Goal: Transaction & Acquisition: Purchase product/service

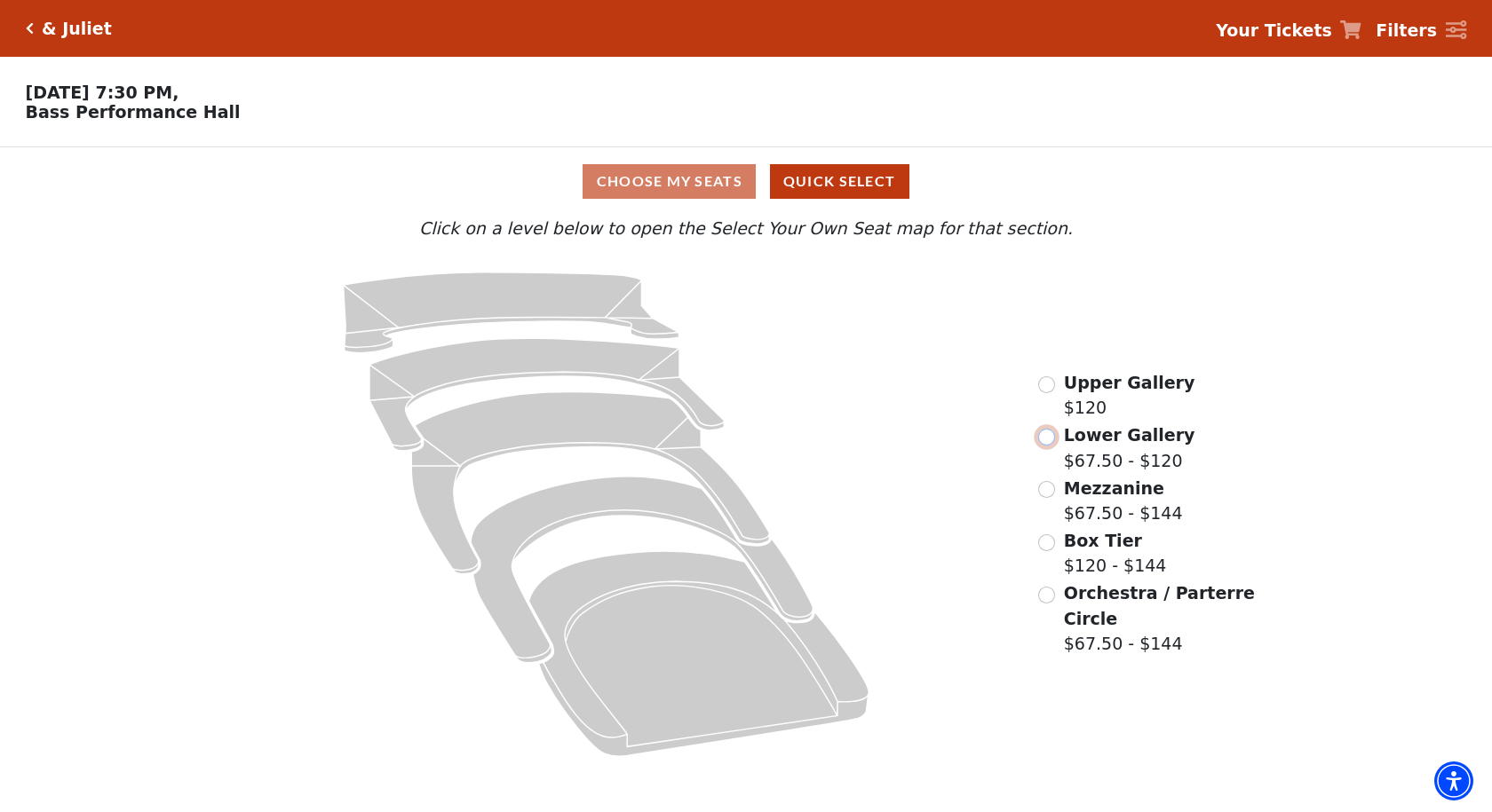
click at [1046, 445] on input "Lower Gallery$67.50 - $120\a" at bounding box center [1046, 437] width 17 height 17
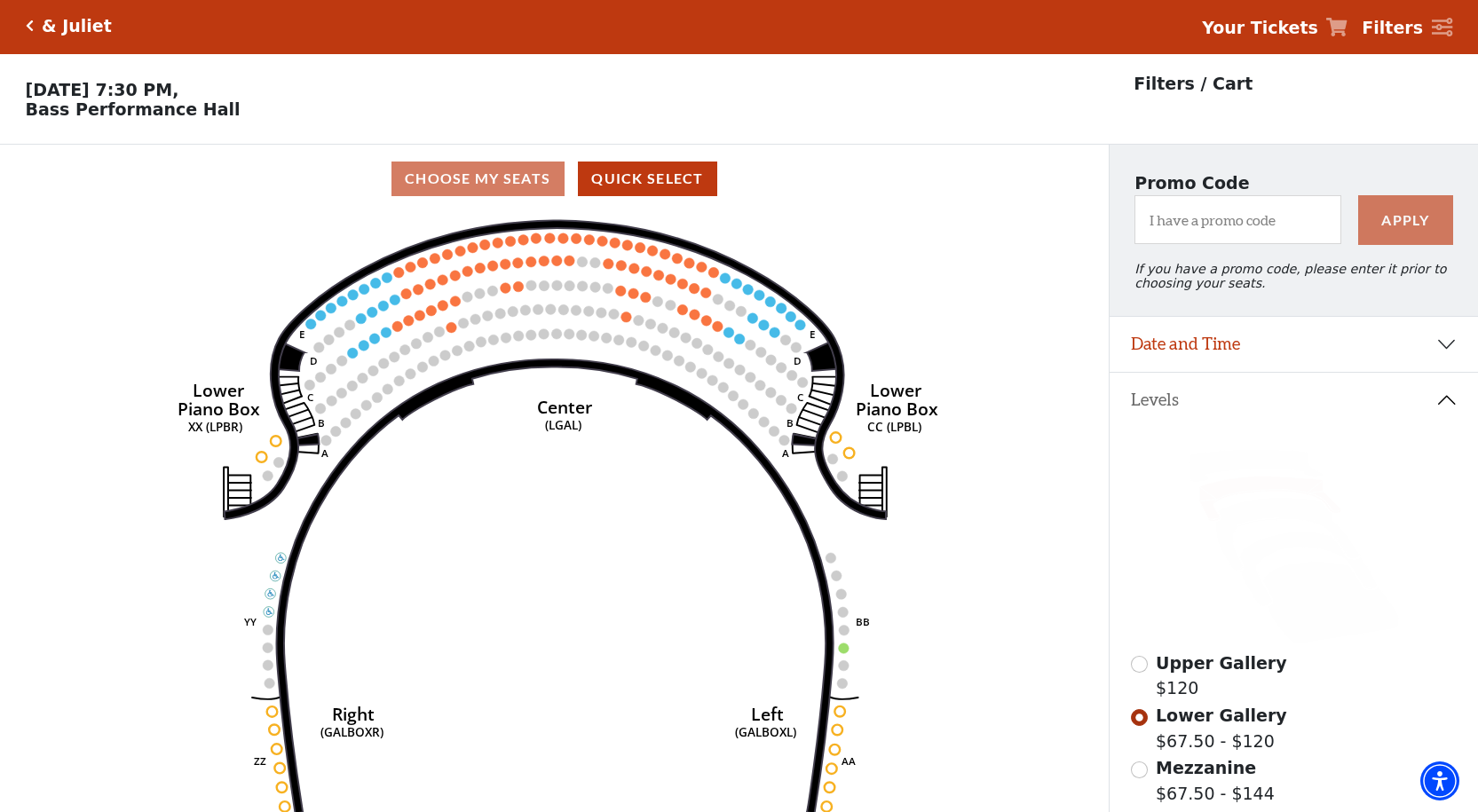
scroll to position [83, 0]
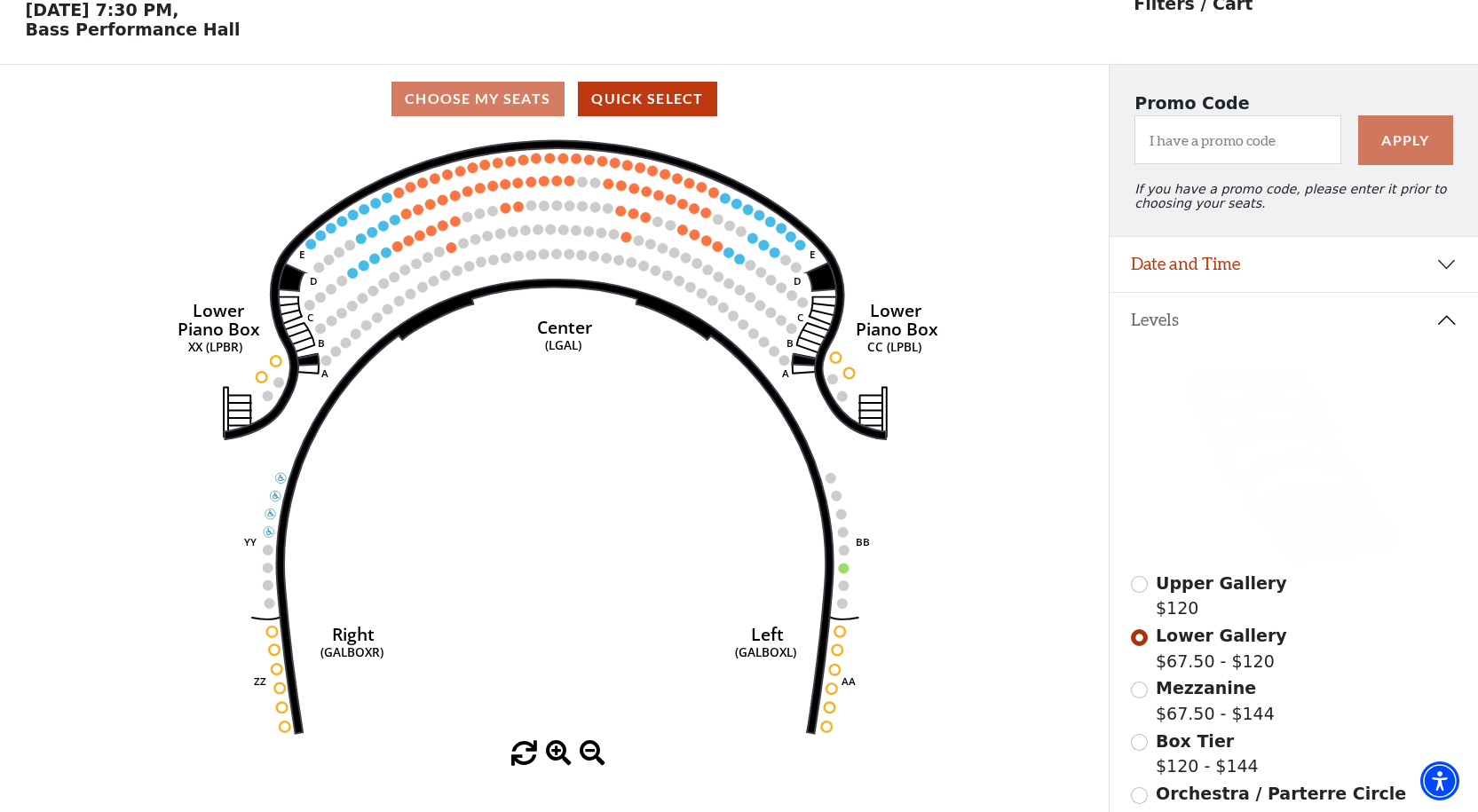
click at [346, 279] on icon "Right (GALBOXR) E D C B A E D C B A YY ZZ Left (GALBOXL) BB AA Center Lower Pia…" at bounding box center [554, 438] width 998 height 609
click at [351, 279] on circle at bounding box center [353, 273] width 11 height 11
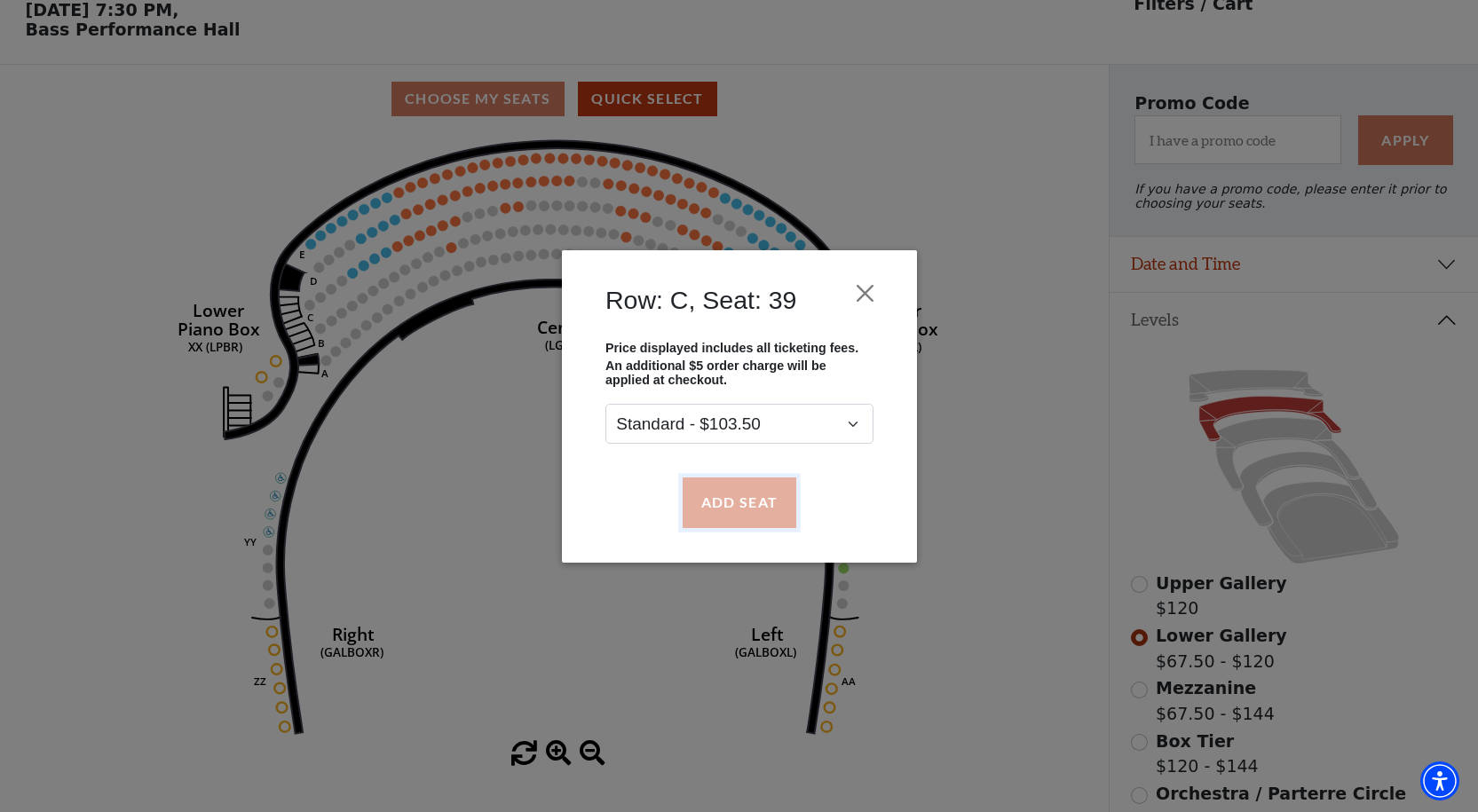
click at [705, 499] on button "Add Seat" at bounding box center [738, 502] width 114 height 49
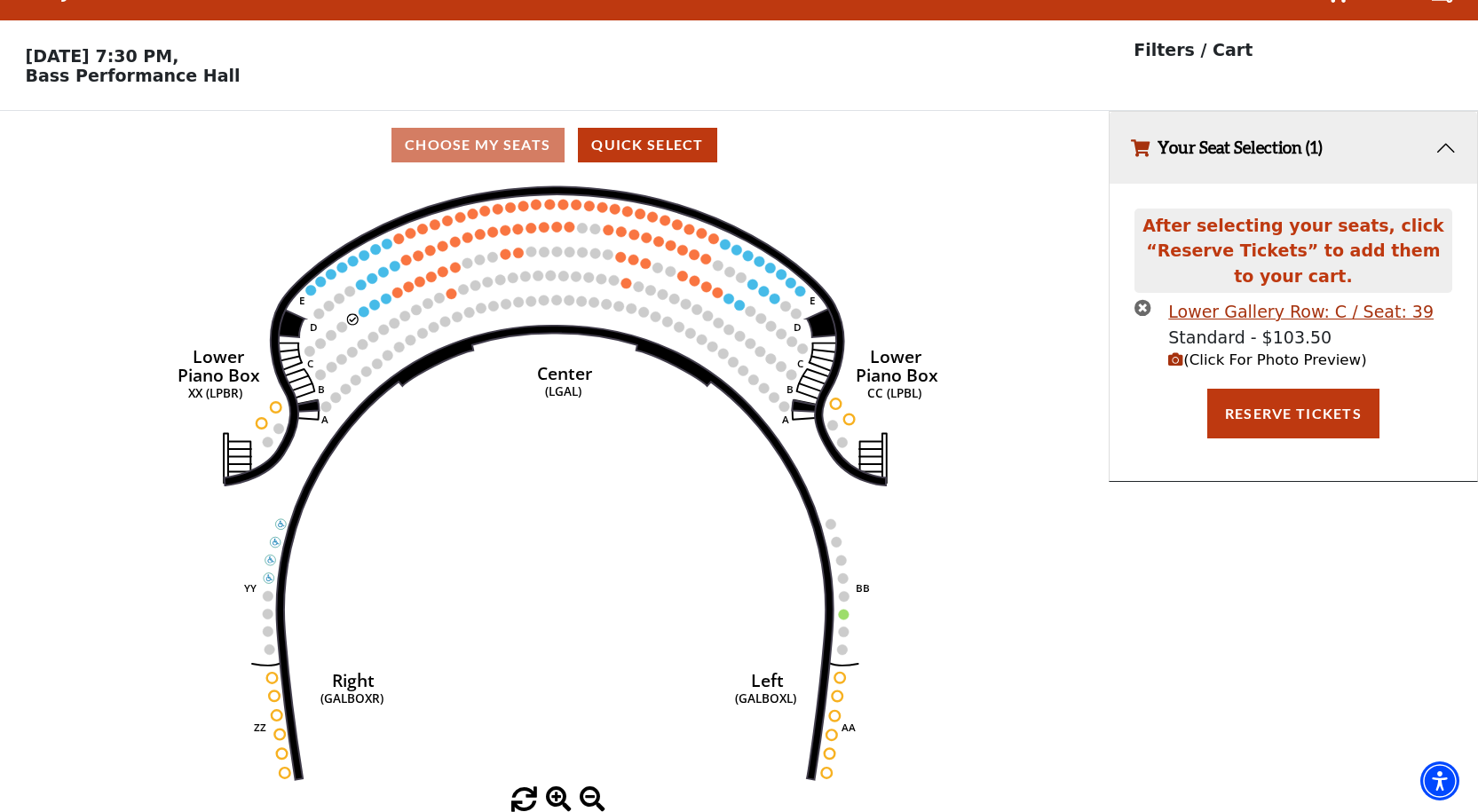
scroll to position [0, 0]
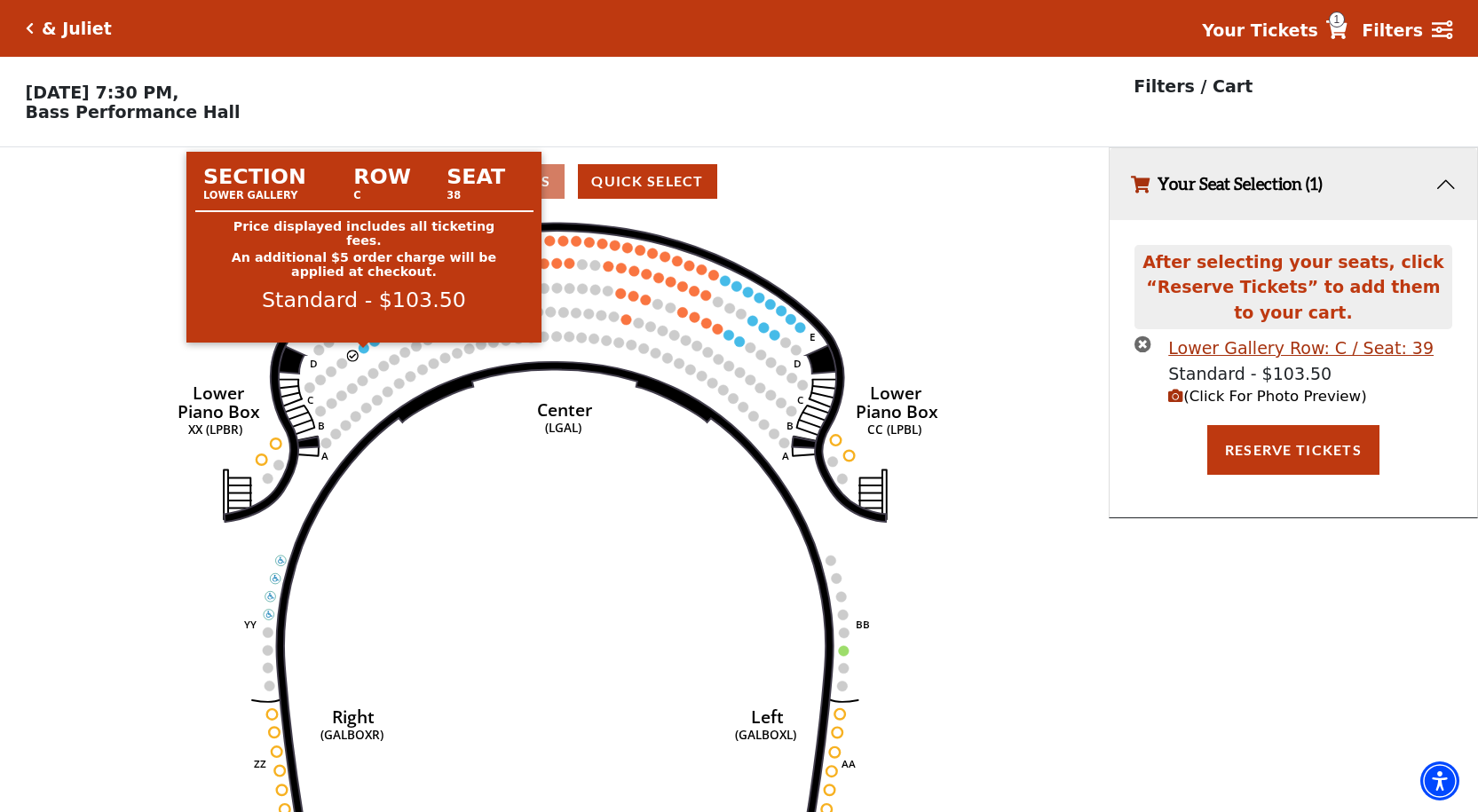
click at [365, 354] on circle at bounding box center [364, 348] width 11 height 11
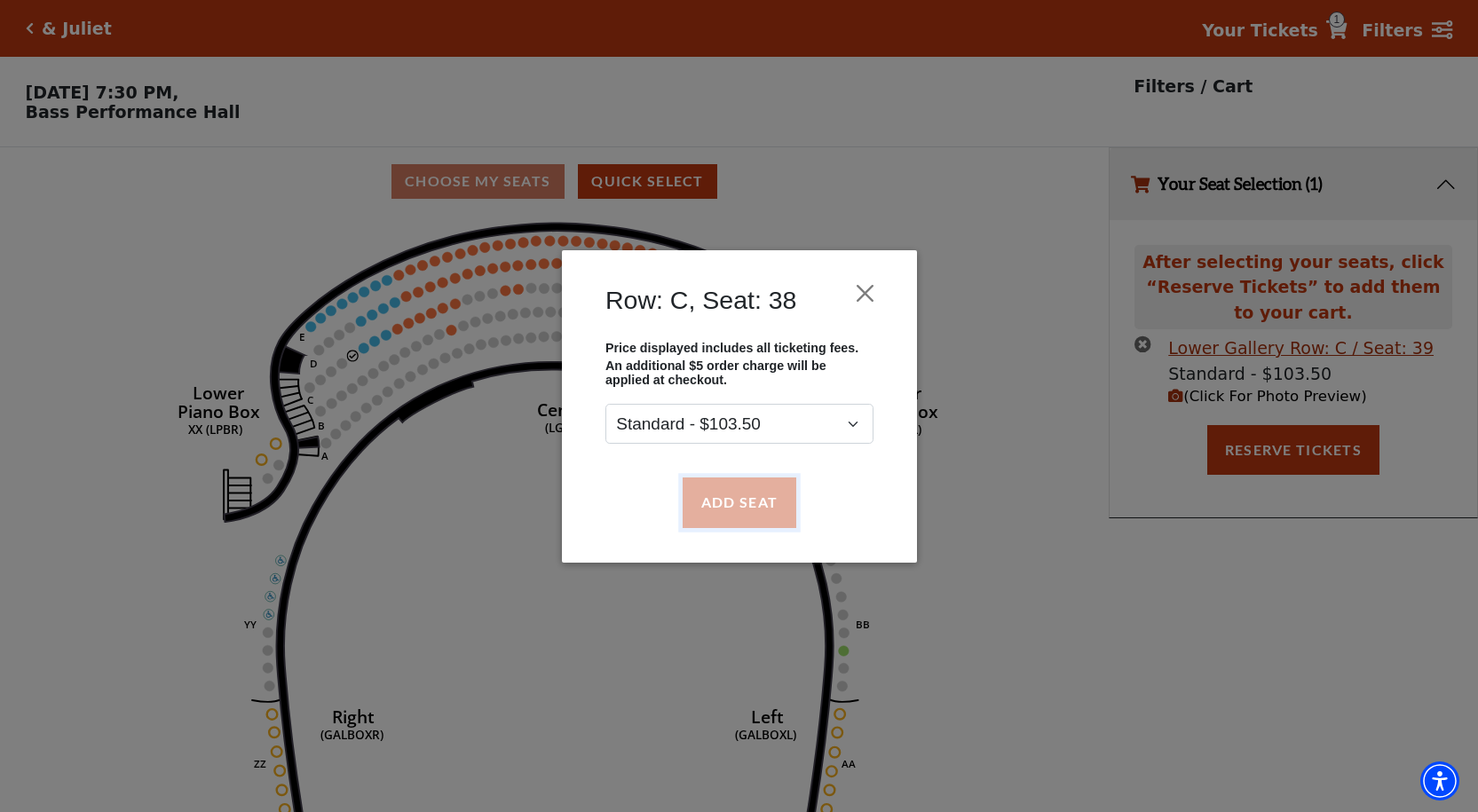
click at [767, 520] on button "Add Seat" at bounding box center [738, 502] width 114 height 49
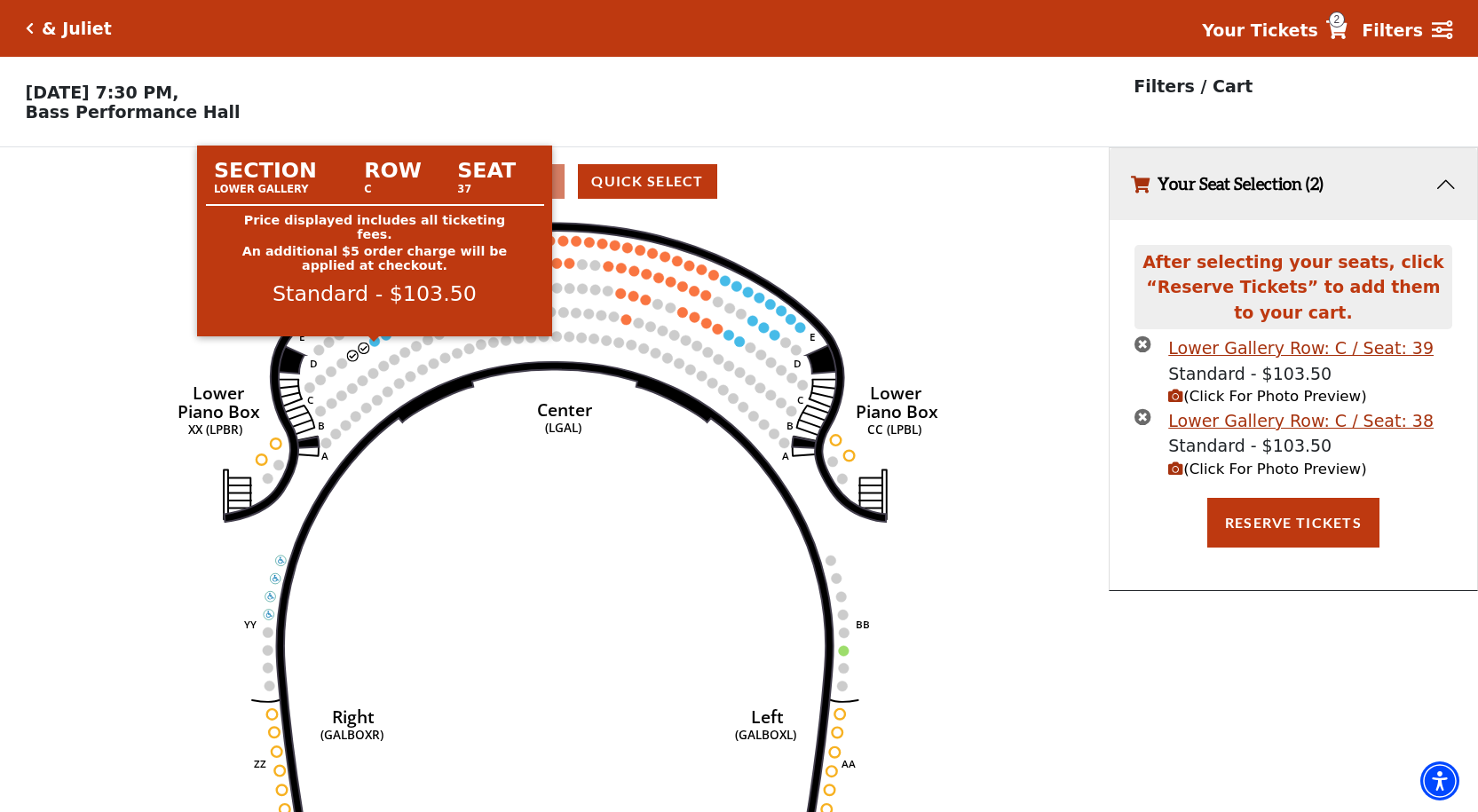
click at [373, 344] on circle at bounding box center [375, 342] width 11 height 11
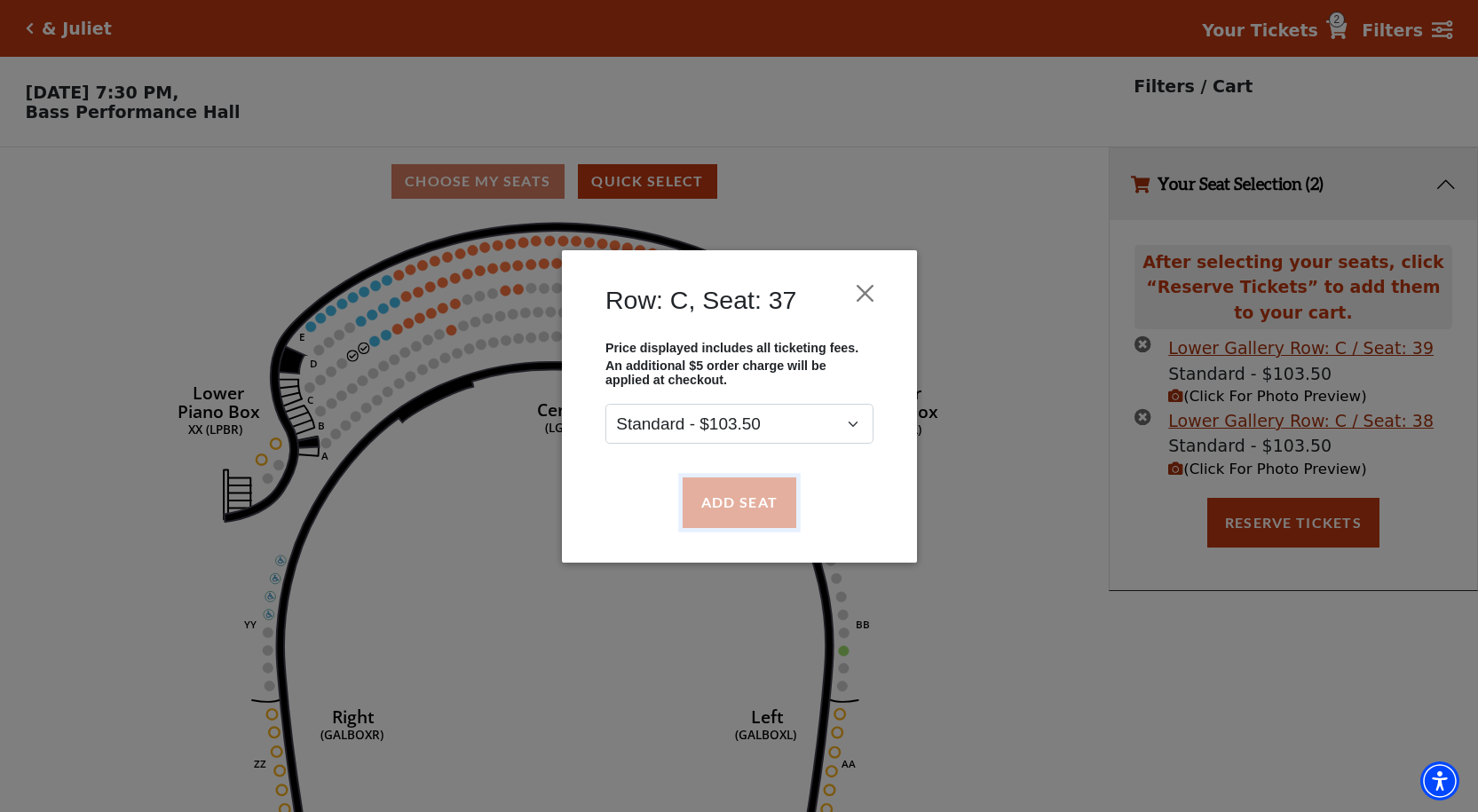
click at [723, 516] on button "Add Seat" at bounding box center [738, 502] width 114 height 49
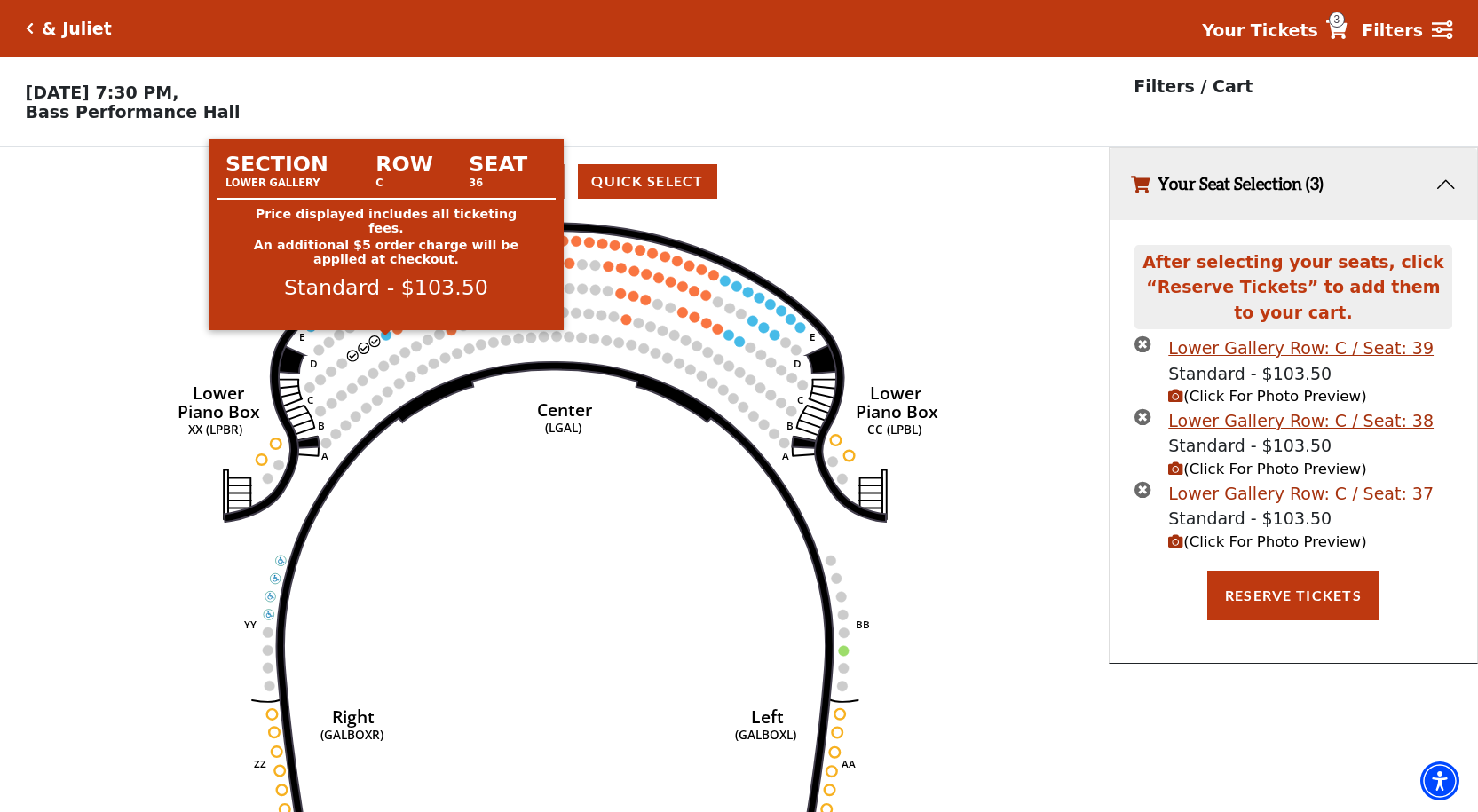
click at [382, 341] on circle at bounding box center [386, 335] width 11 height 11
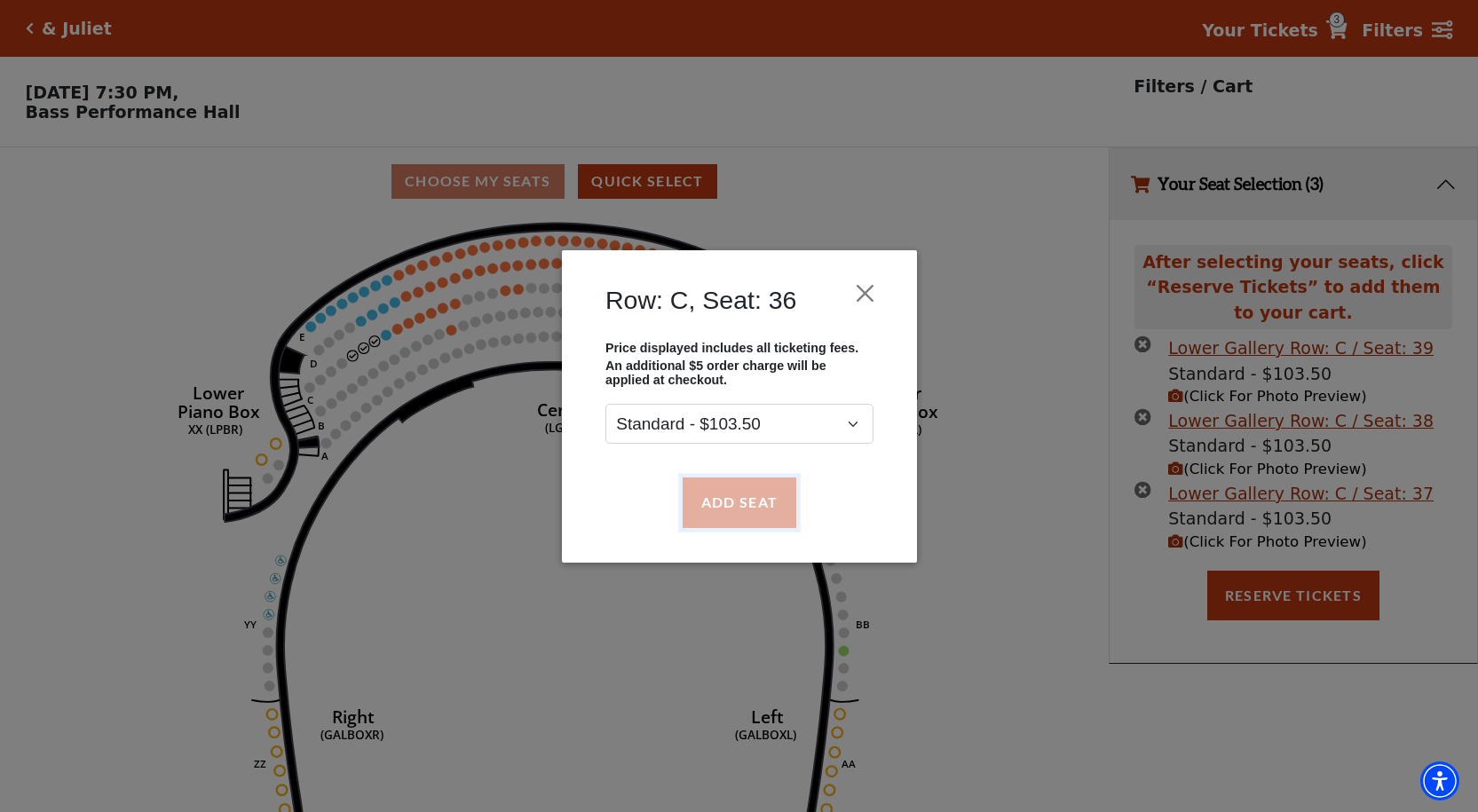
click at [715, 515] on button "Add Seat" at bounding box center [738, 502] width 114 height 49
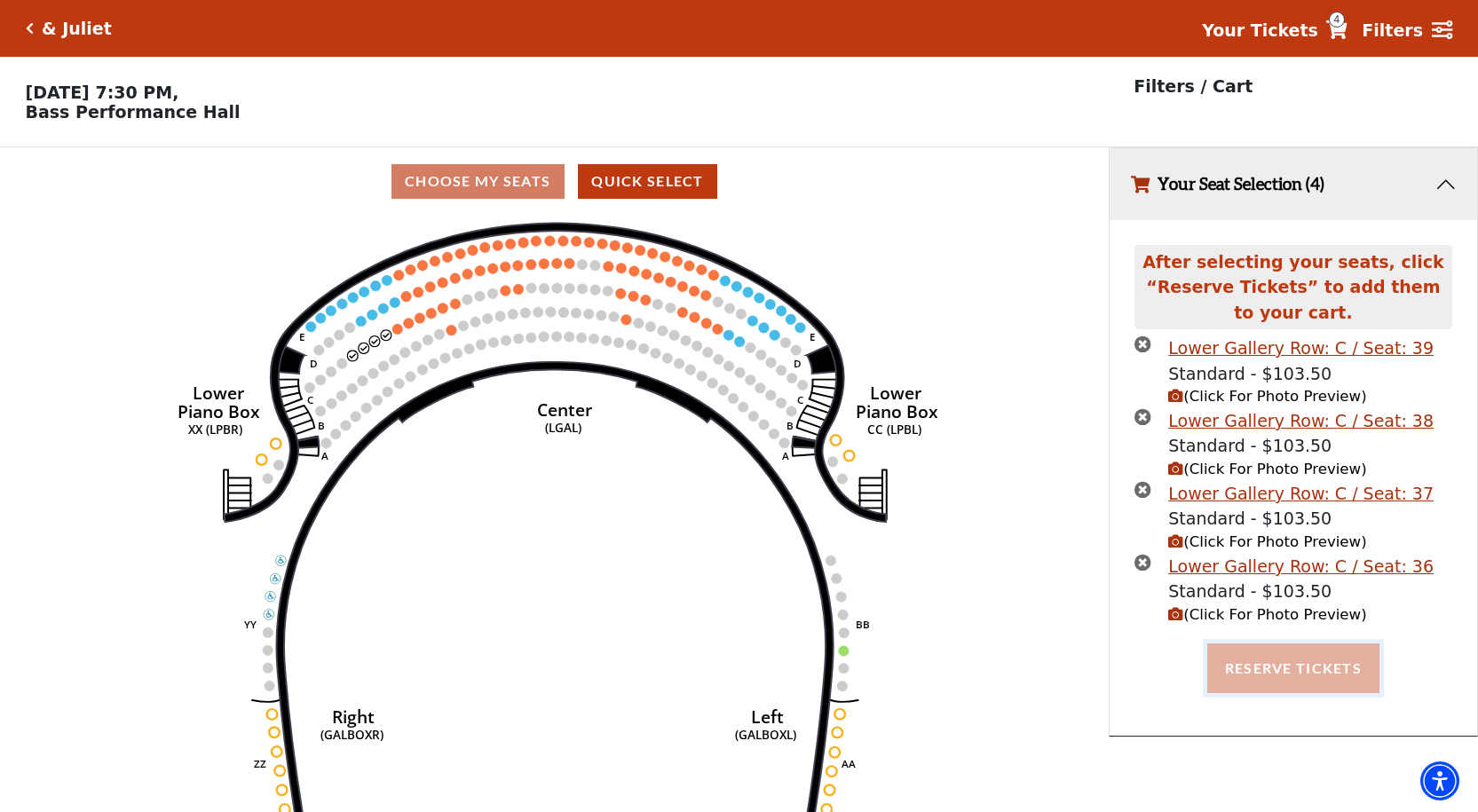
click at [1310, 670] on button "Reserve Tickets" at bounding box center [1293, 669] width 172 height 49
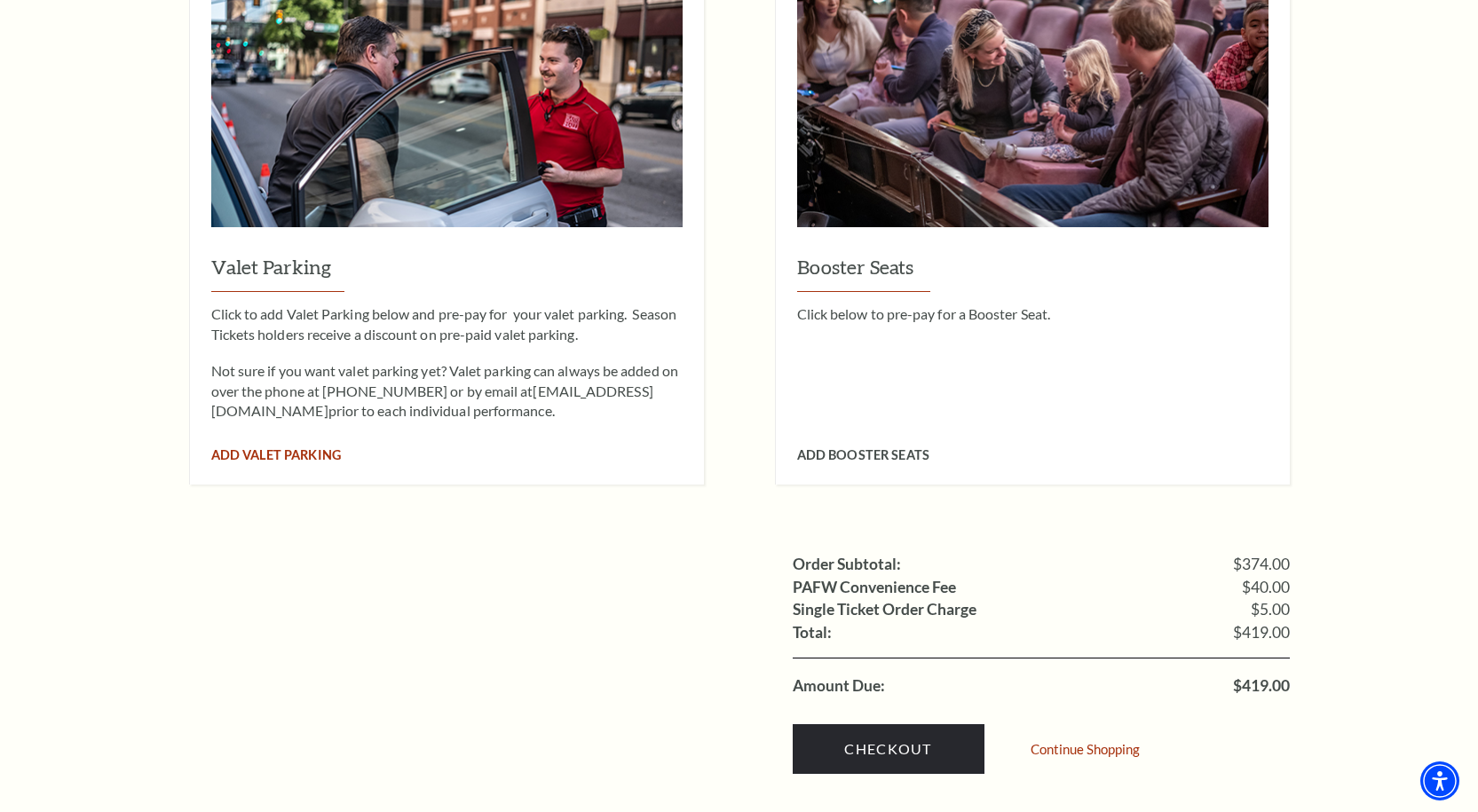
scroll to position [1598, 0]
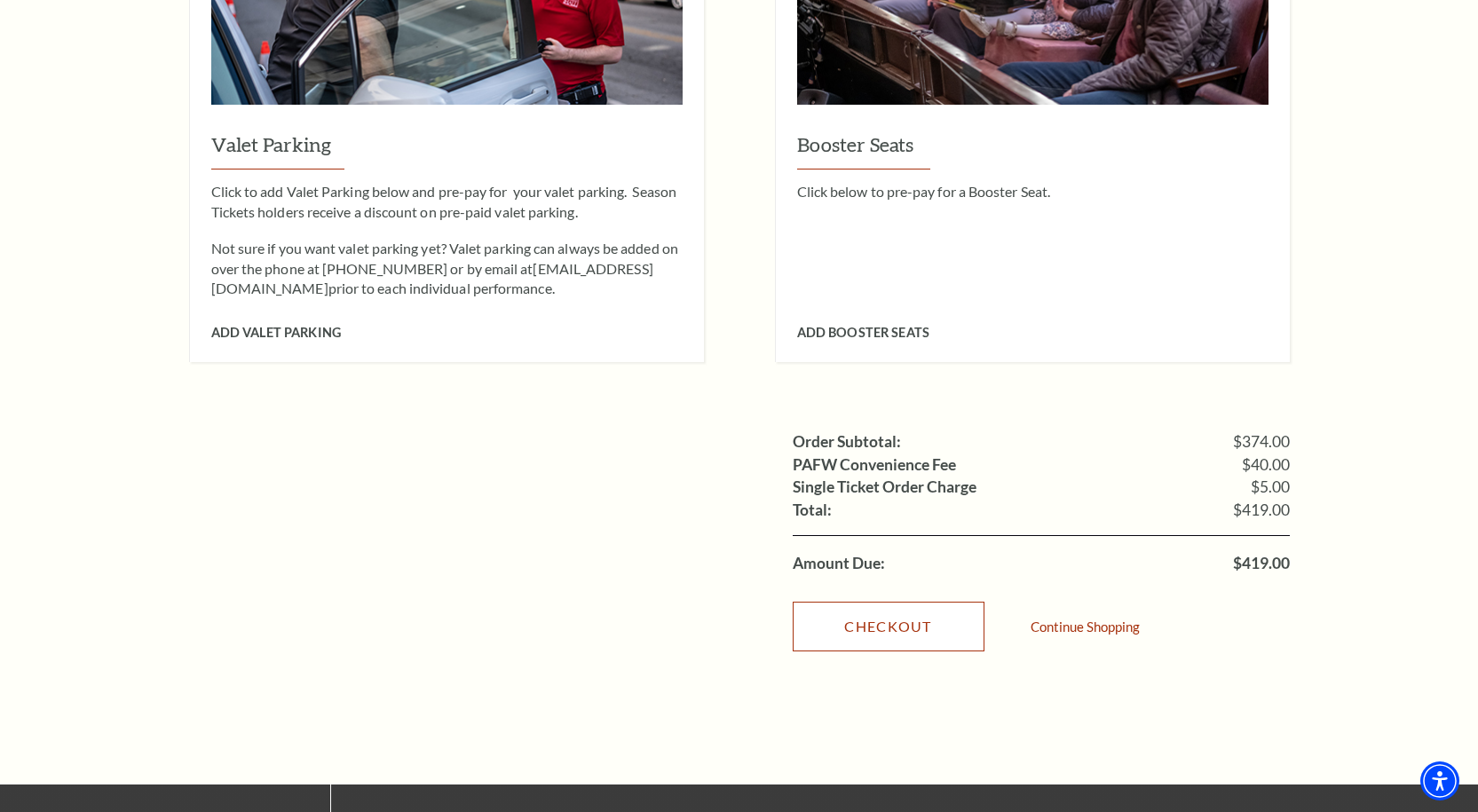
click at [910, 603] on link "Checkout" at bounding box center [888, 626] width 192 height 49
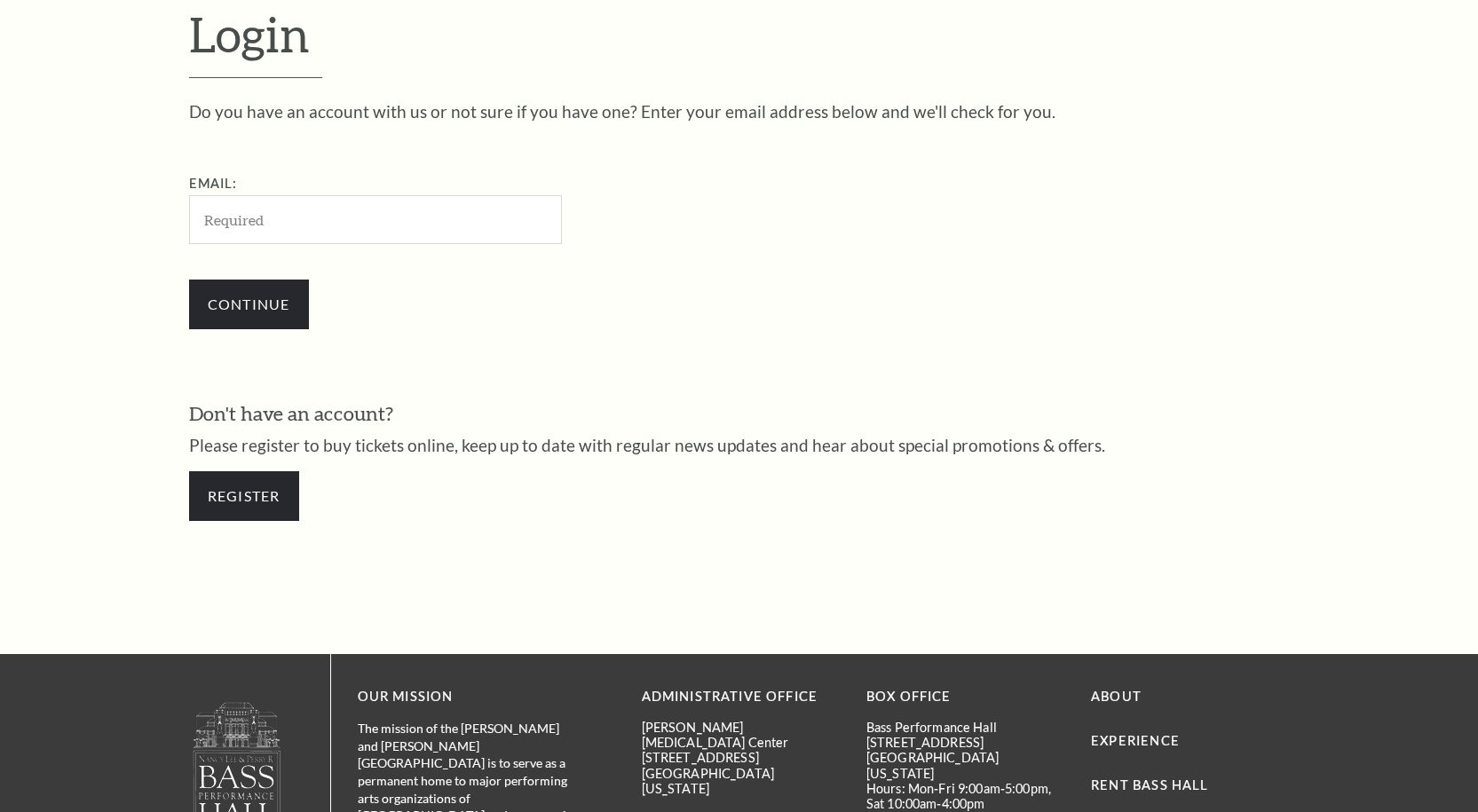
scroll to position [551, 0]
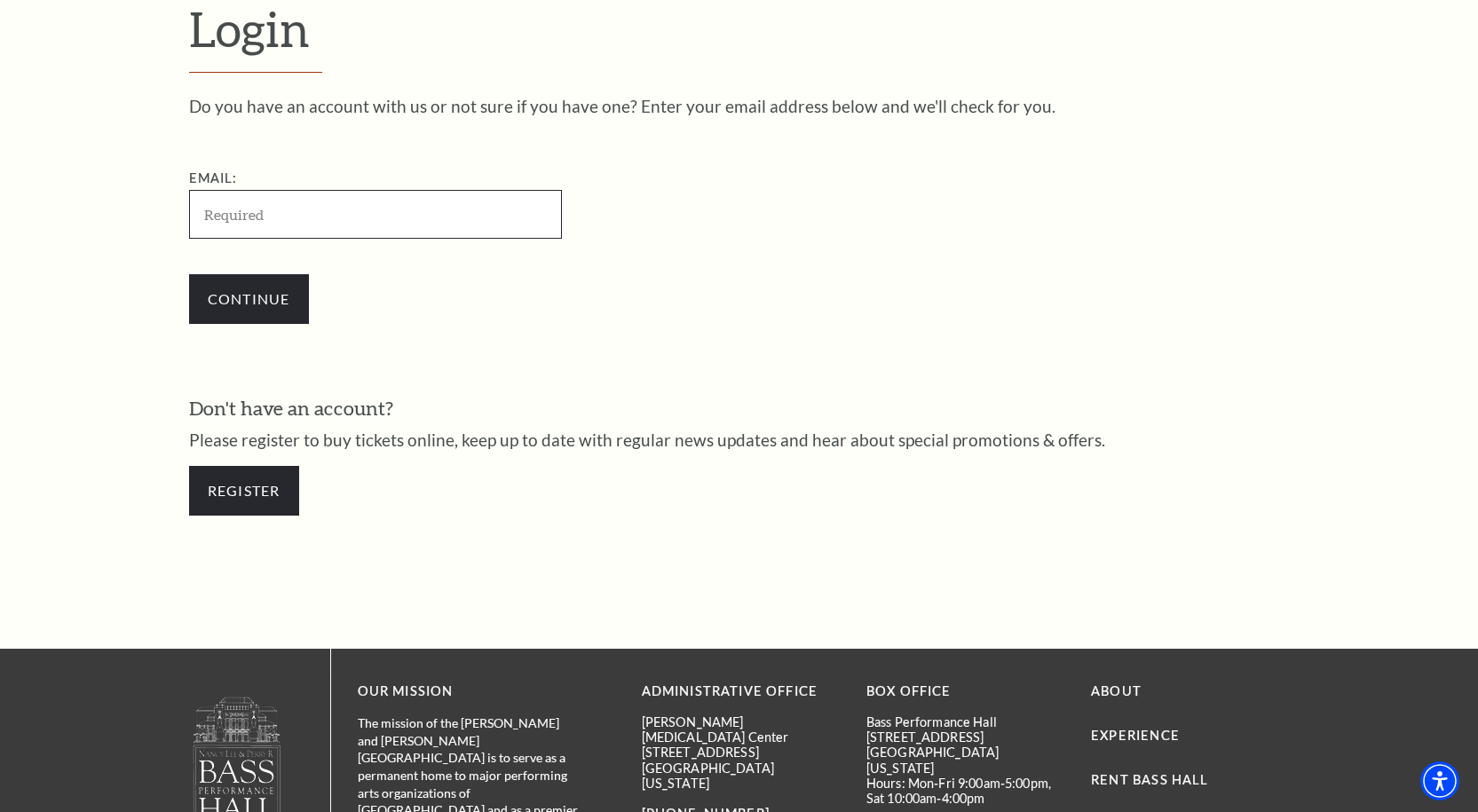
click at [360, 197] on input "Email:" at bounding box center [374, 213] width 372 height 48
paste input "bobbysbaddream@gmail.com"
type input "bobbysbaddream@gmail.com"
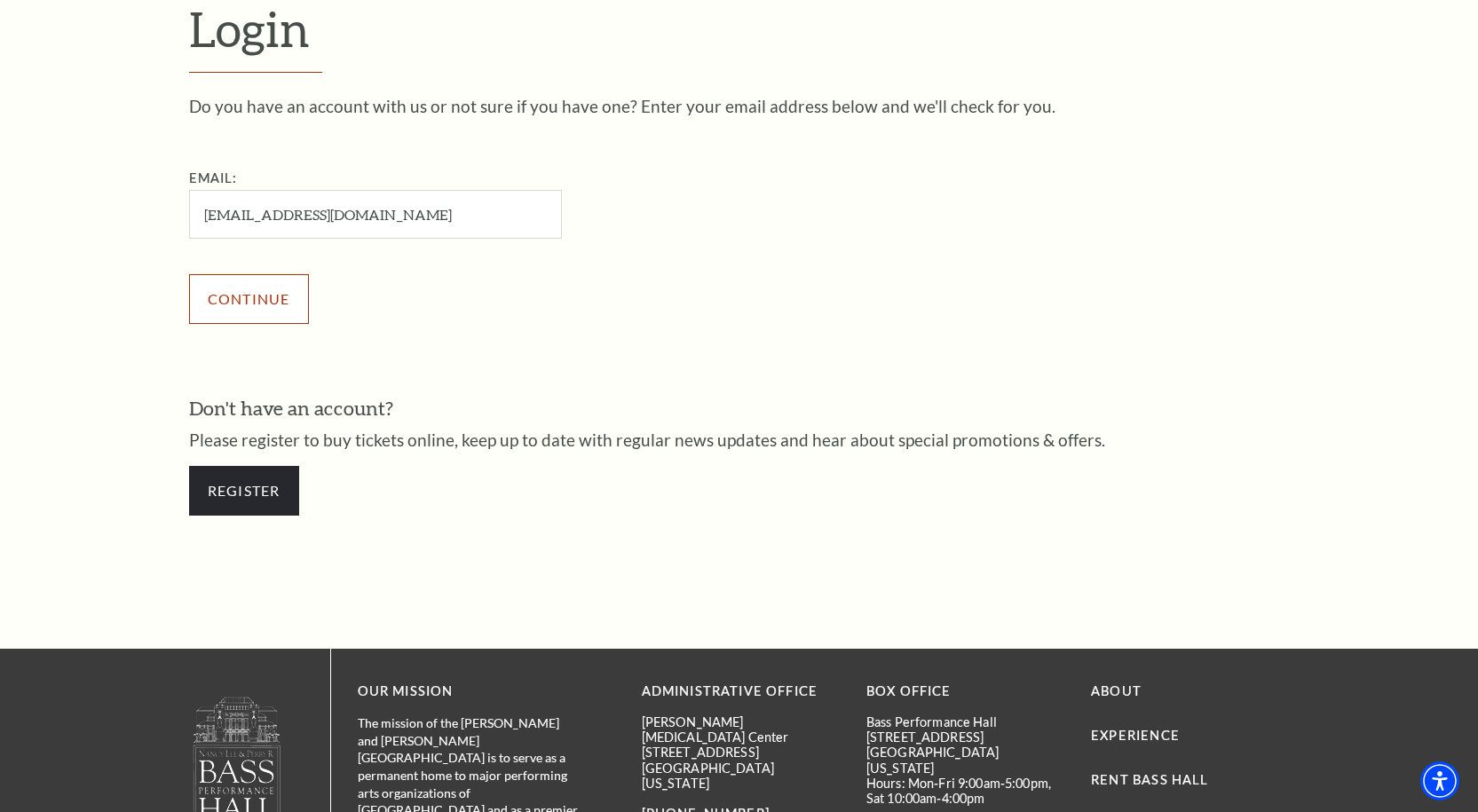
click at [267, 294] on input "Continue" at bounding box center [248, 299] width 120 height 49
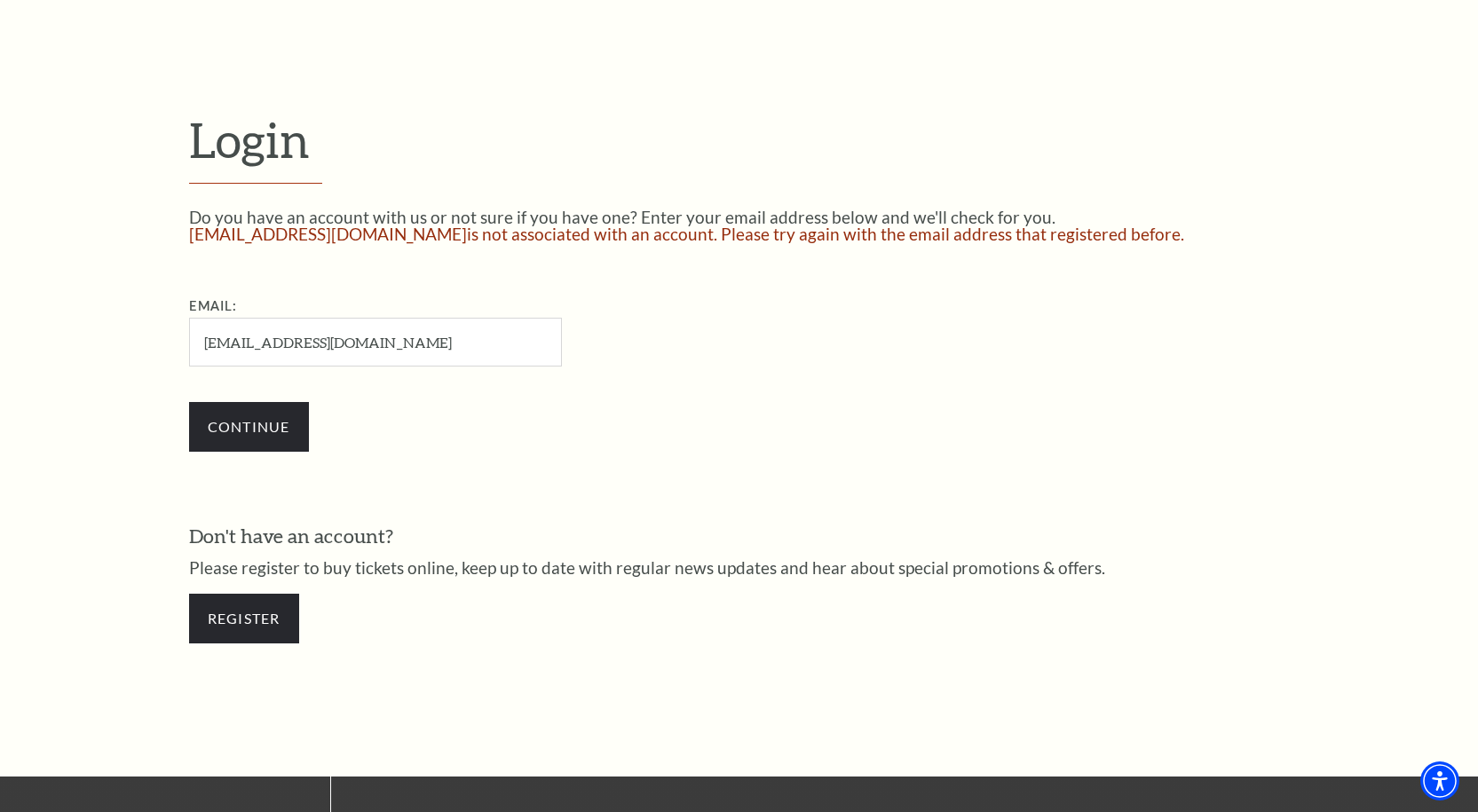
scroll to position [444, 0]
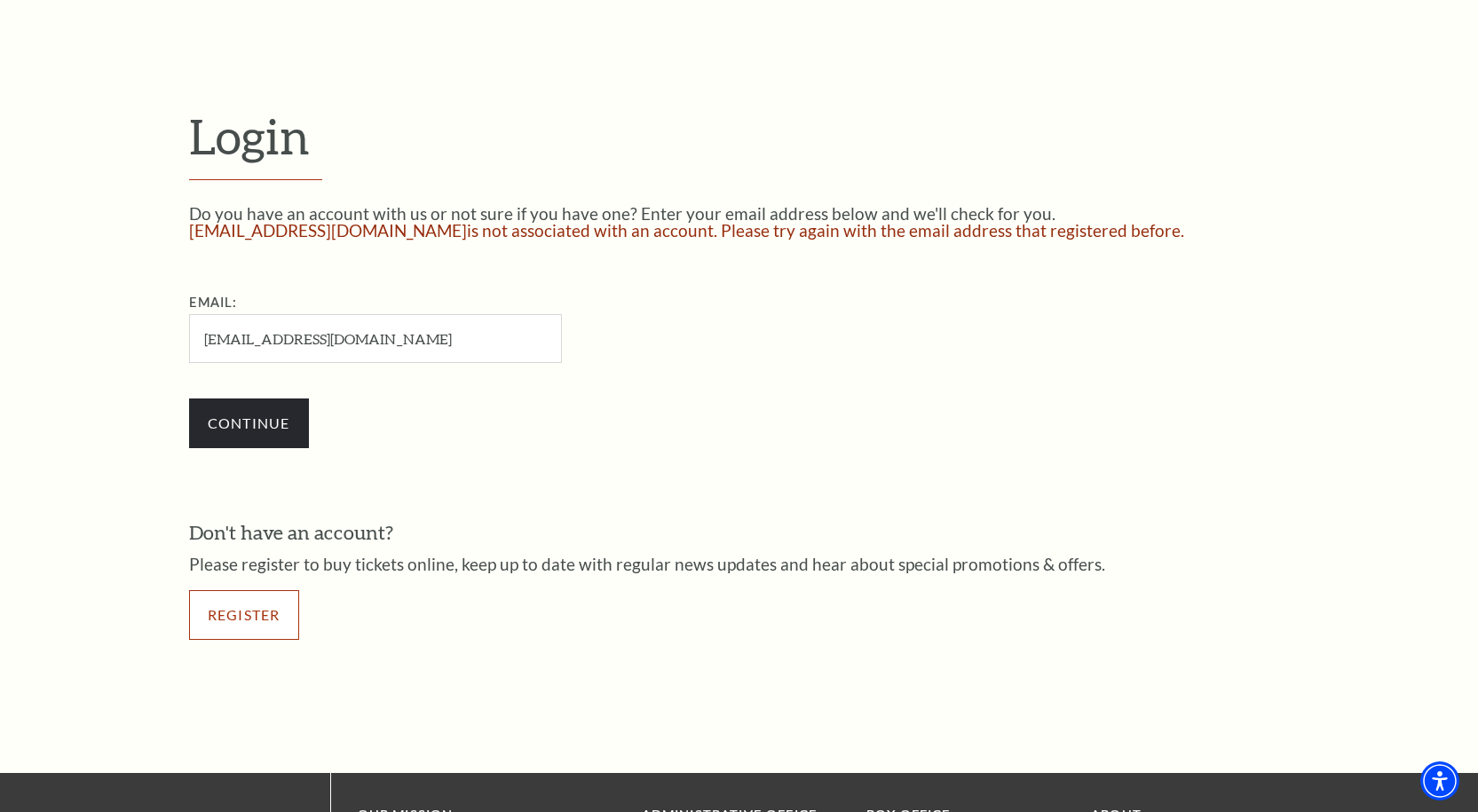
click at [259, 639] on link "Register" at bounding box center [243, 615] width 110 height 49
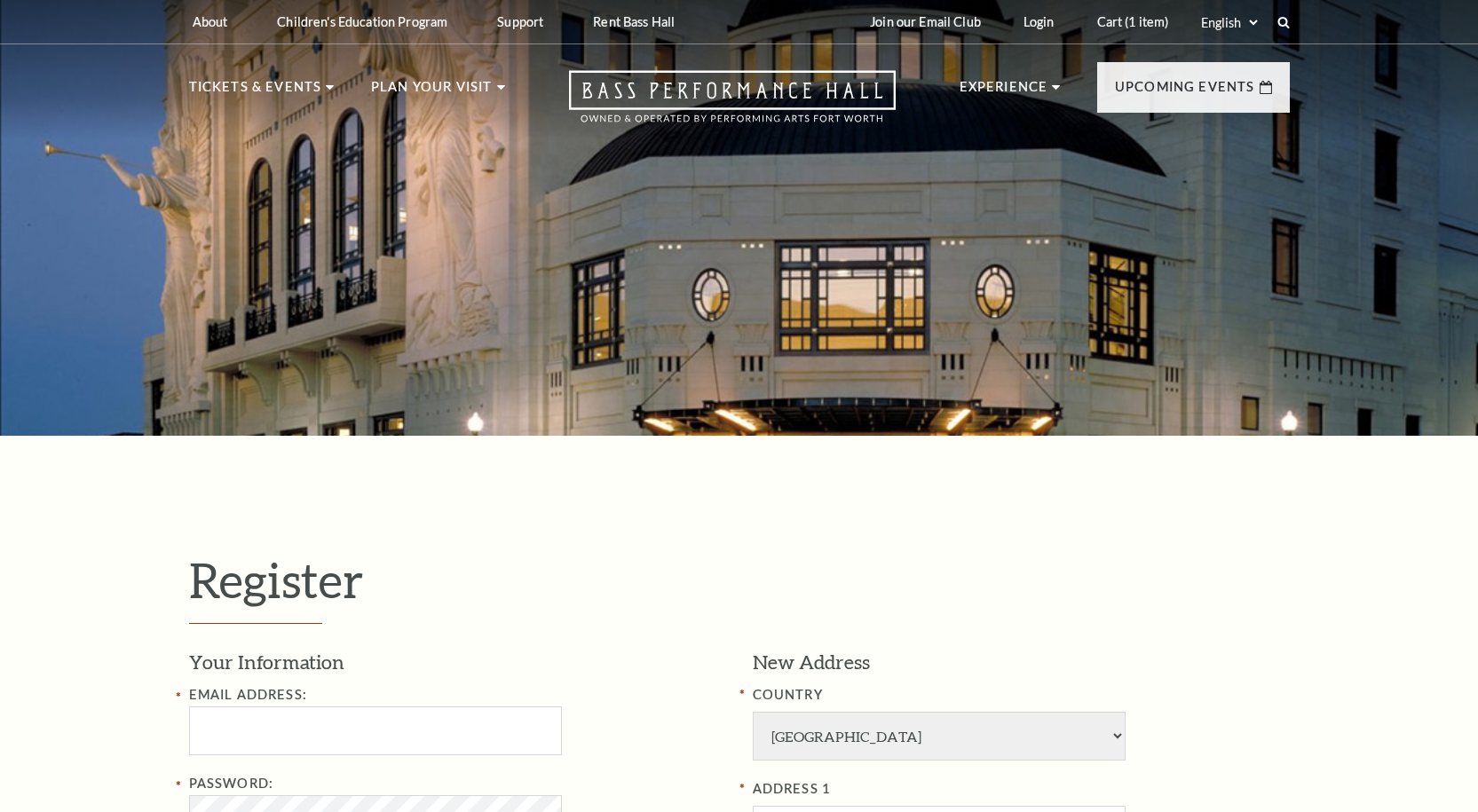
select select "1"
select select "TX"
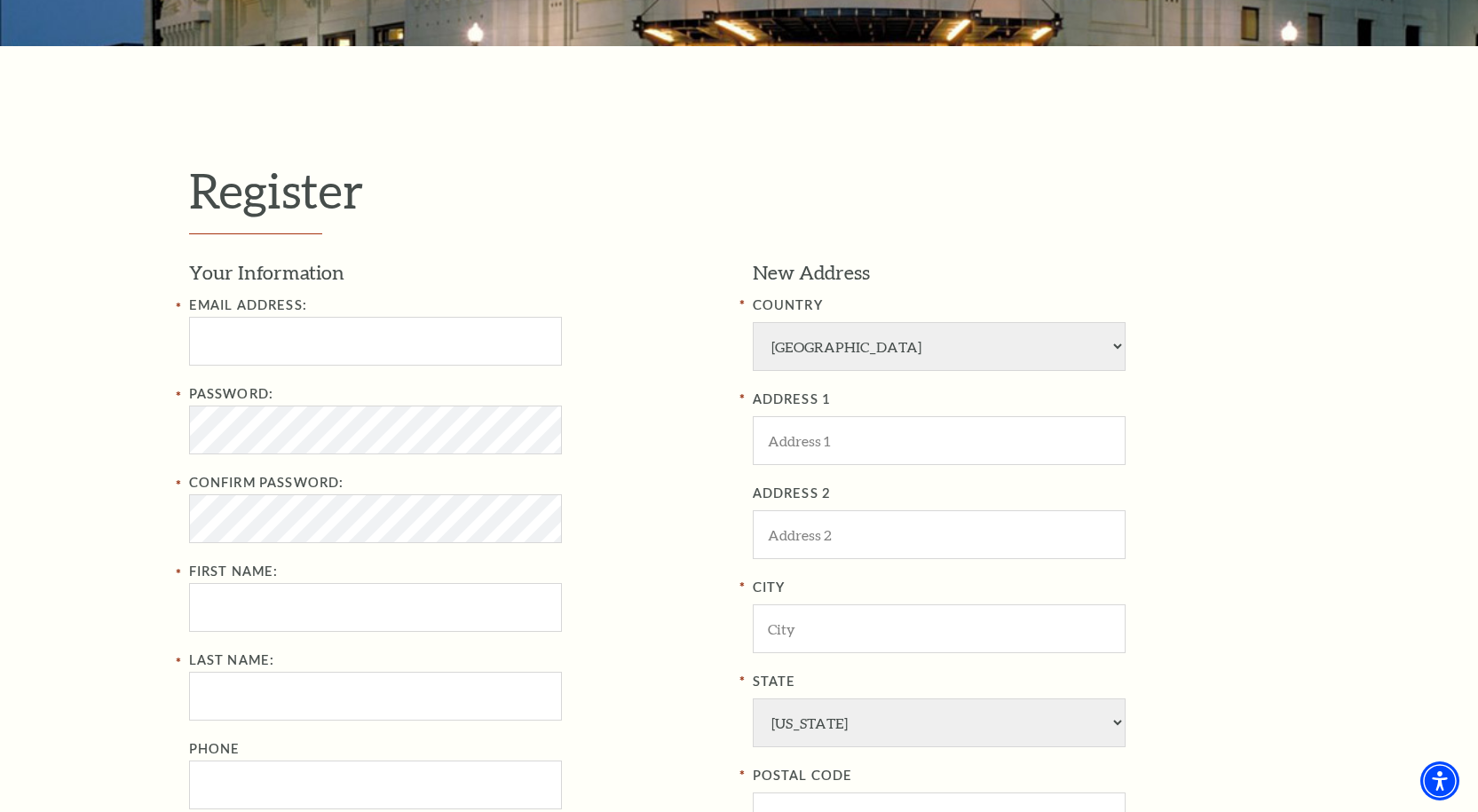
scroll to position [444, 0]
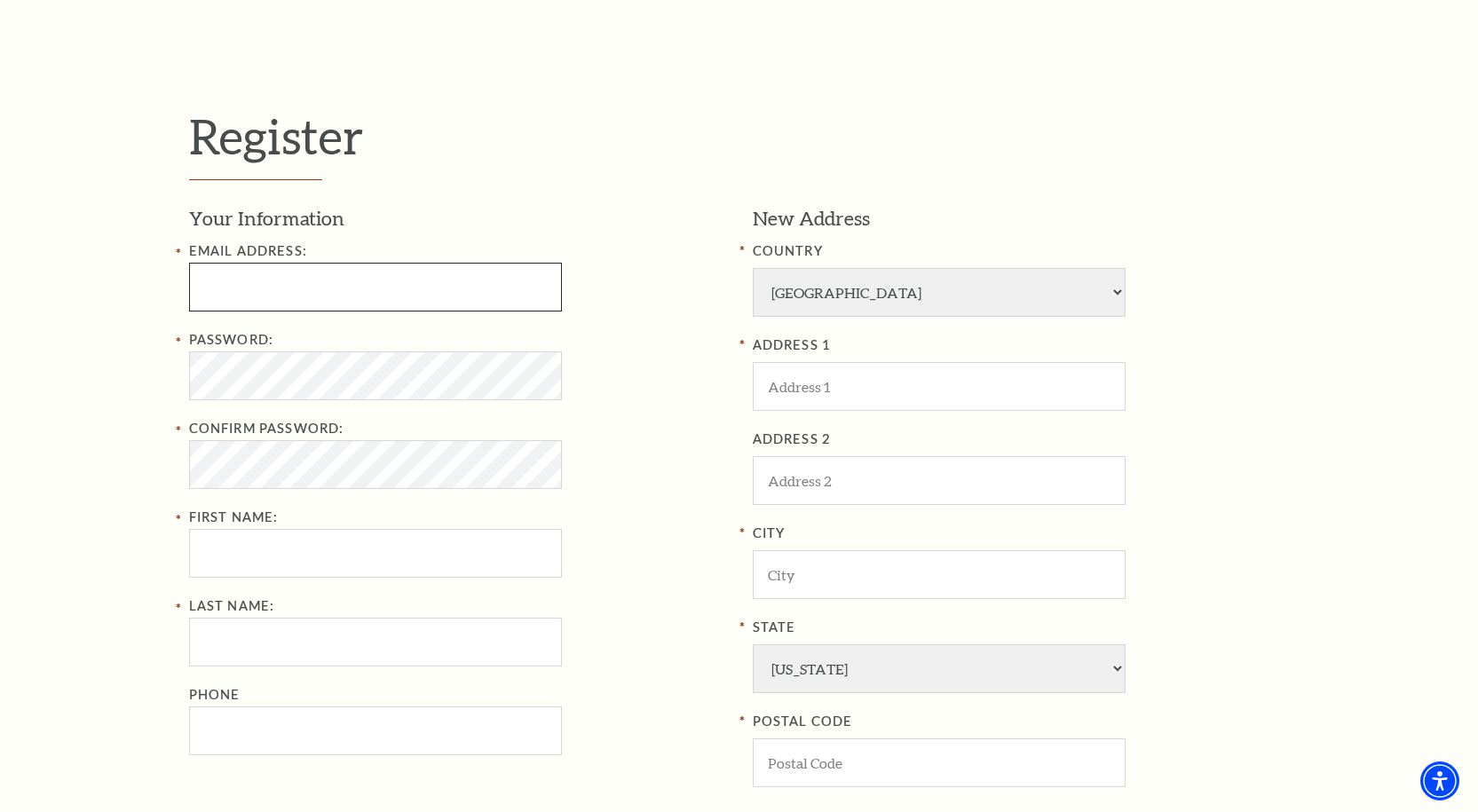
click at [342, 290] on input "Email Address:" at bounding box center [374, 286] width 372 height 48
paste input "bobbysbaddream@gmail.com"
type input "bobbysbaddream@gmail.com"
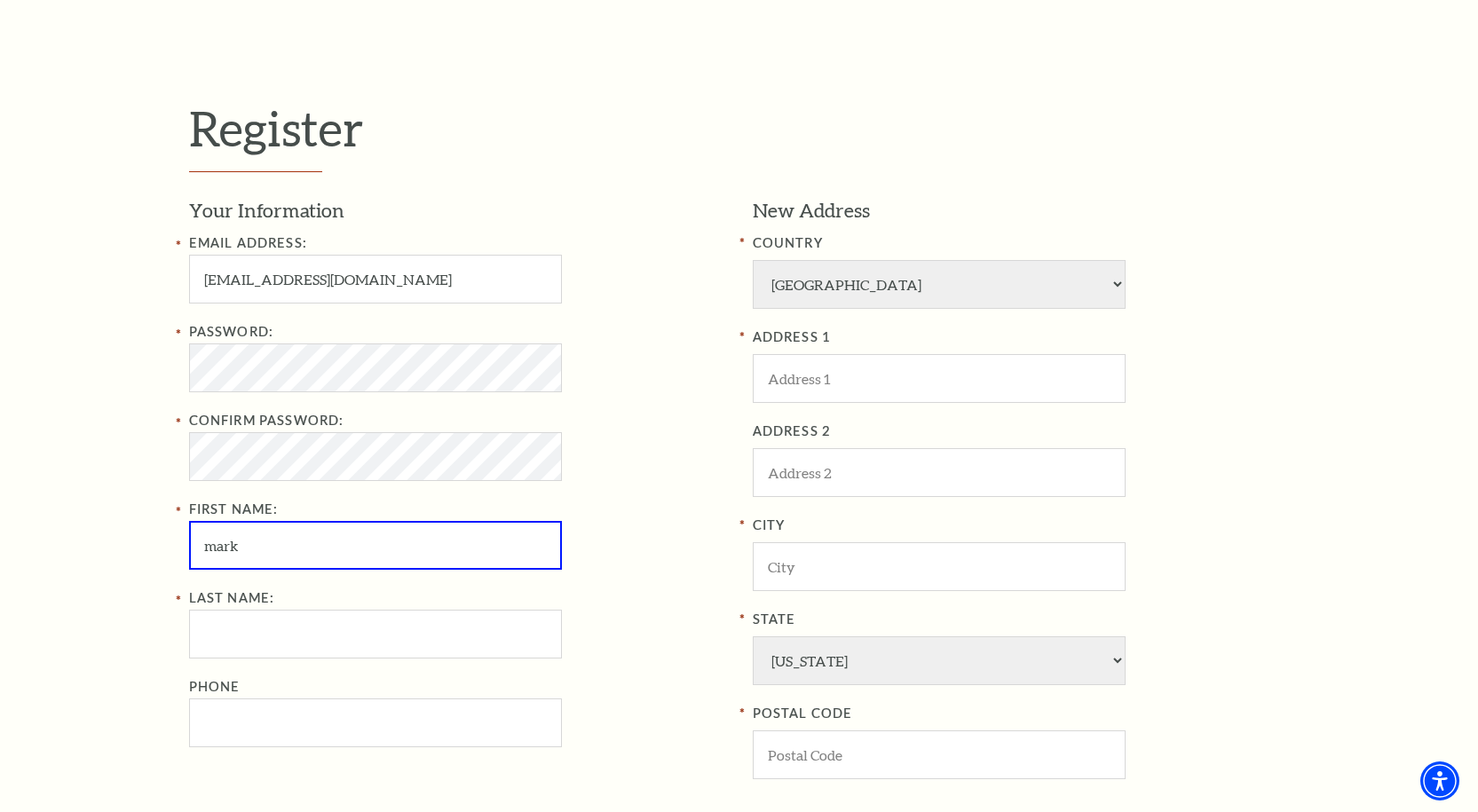
type input "mark"
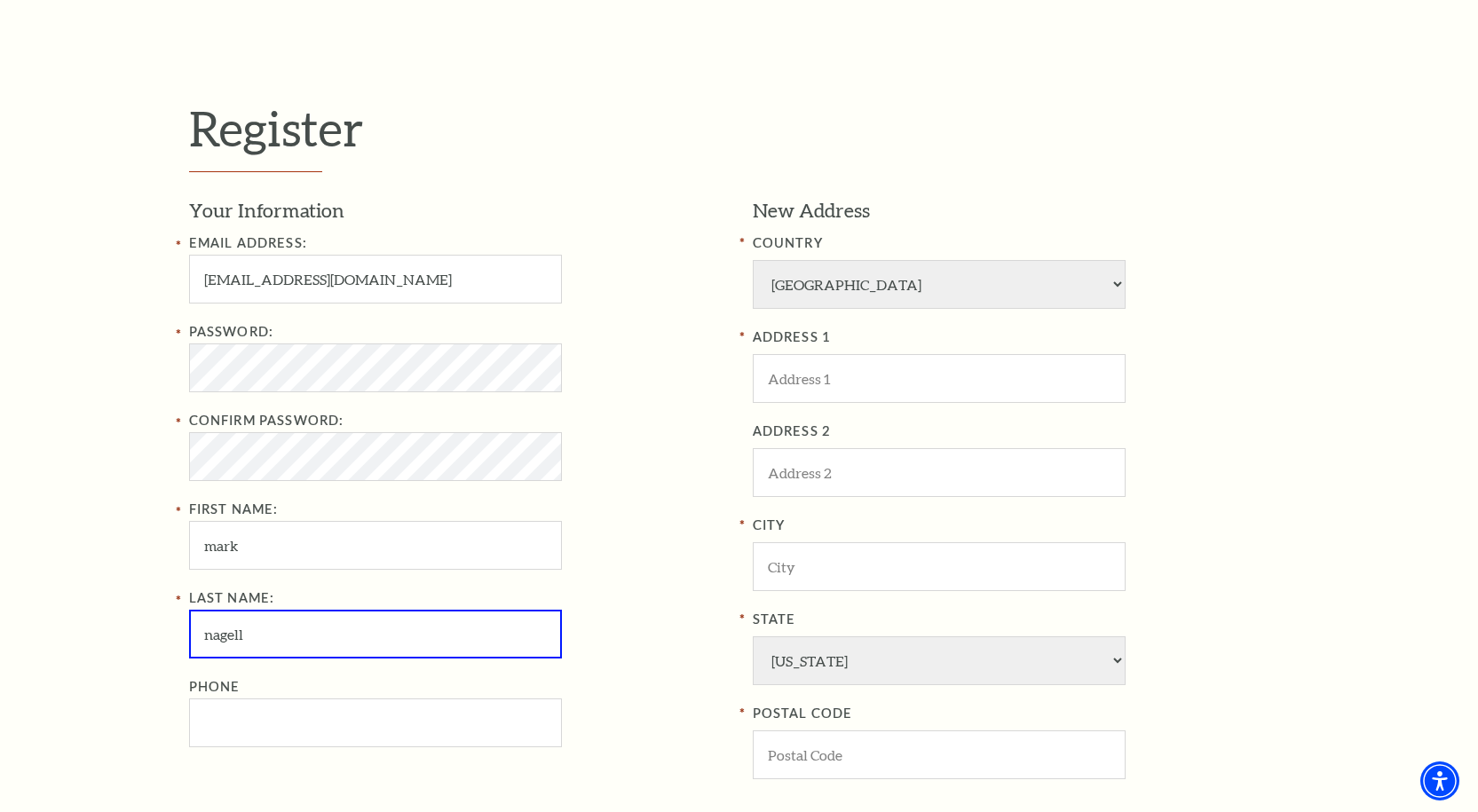
type input "nagell"
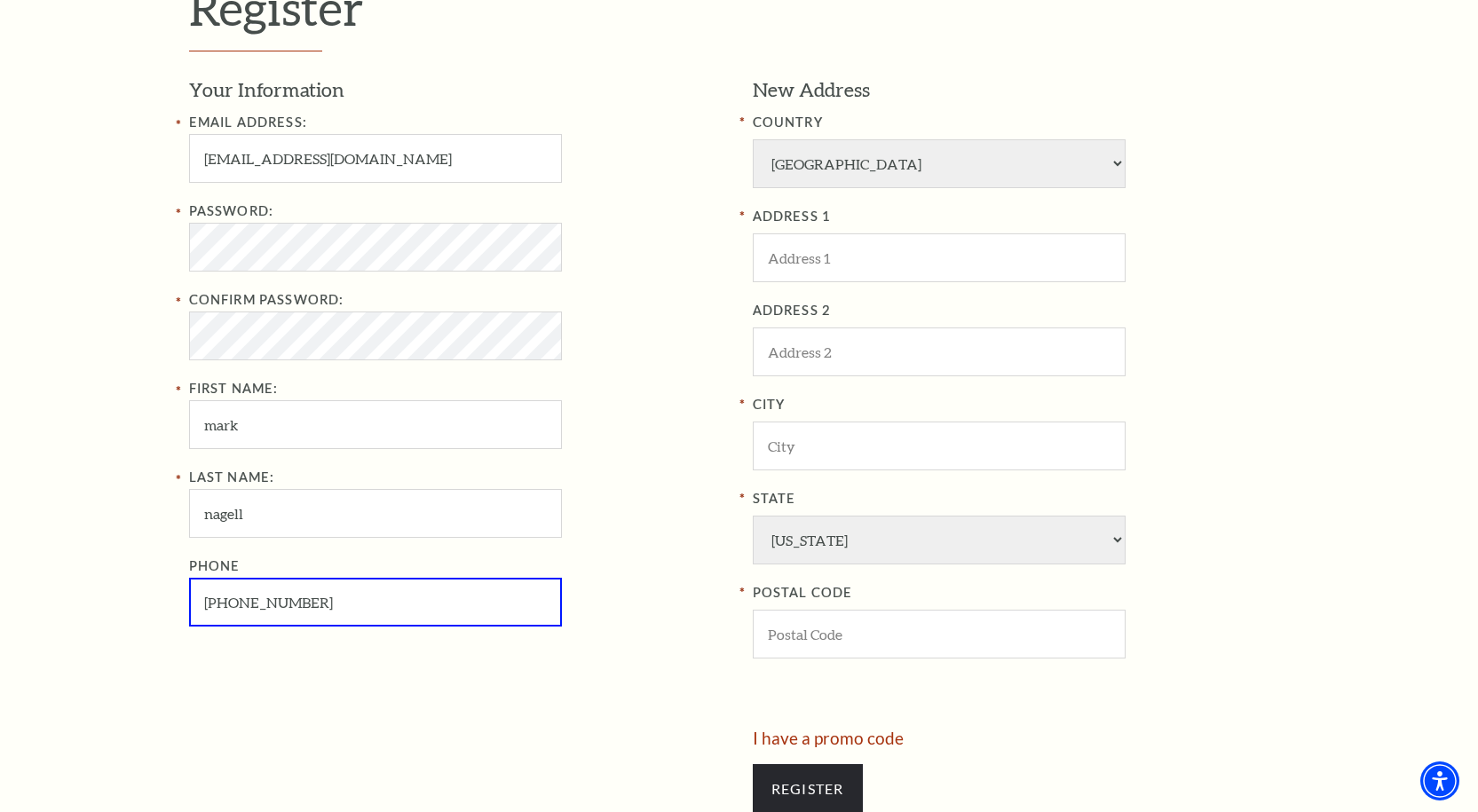
scroll to position [532, 0]
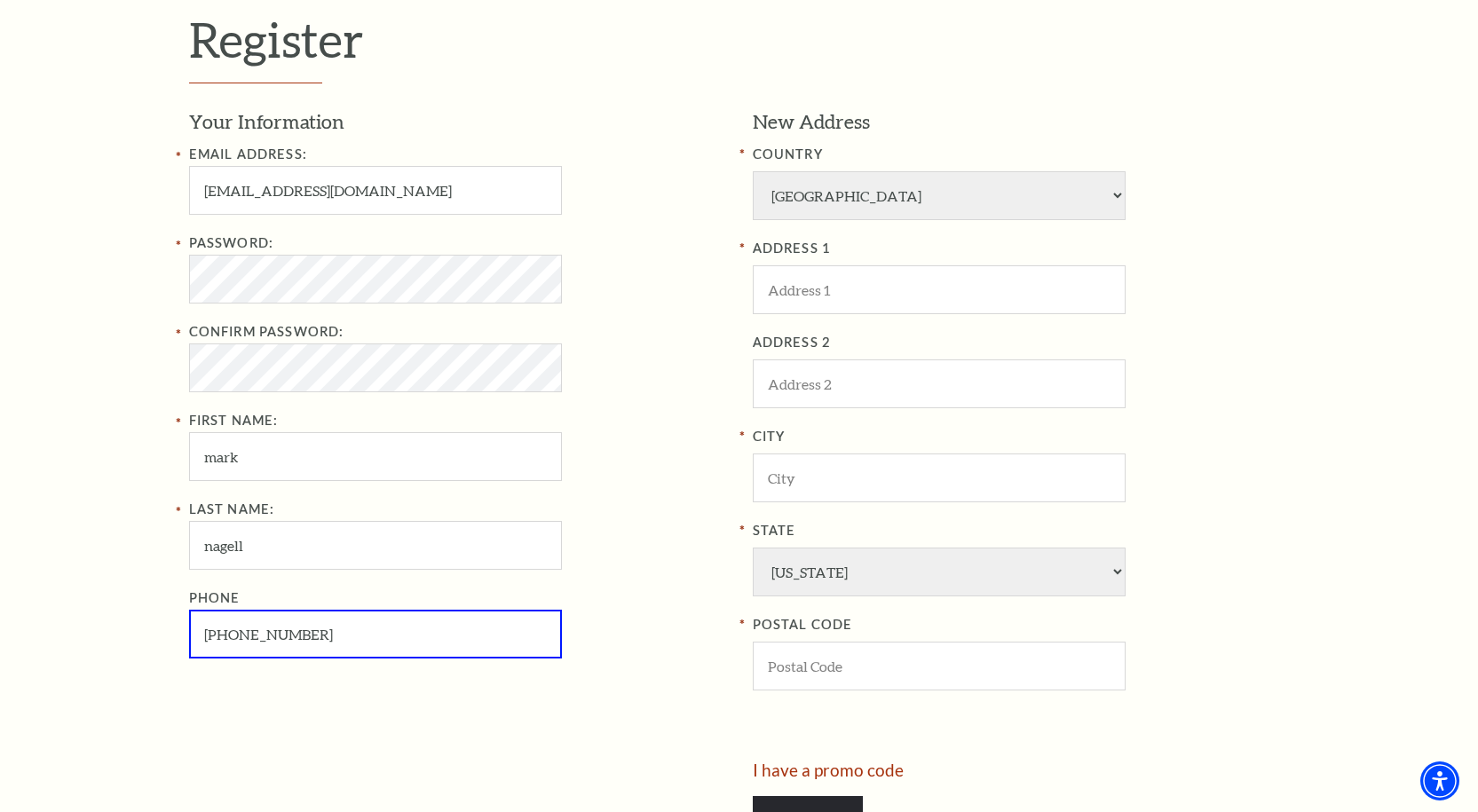
type input "806-977-2203"
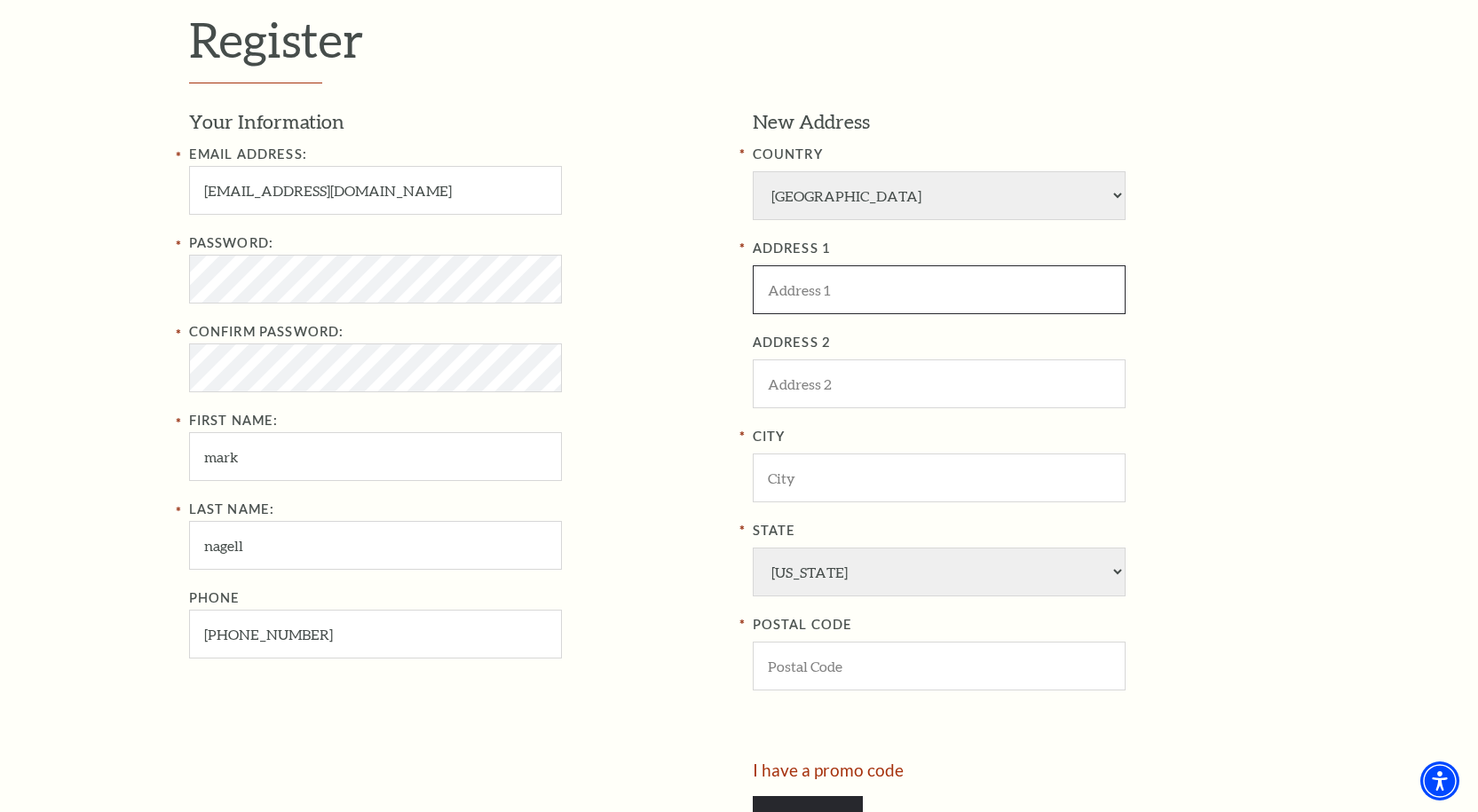
click at [885, 288] on input "ADDRESS 1" at bounding box center [939, 289] width 372 height 48
paste input "3813 Branch Rd"
type input "3813 Branch Rd"
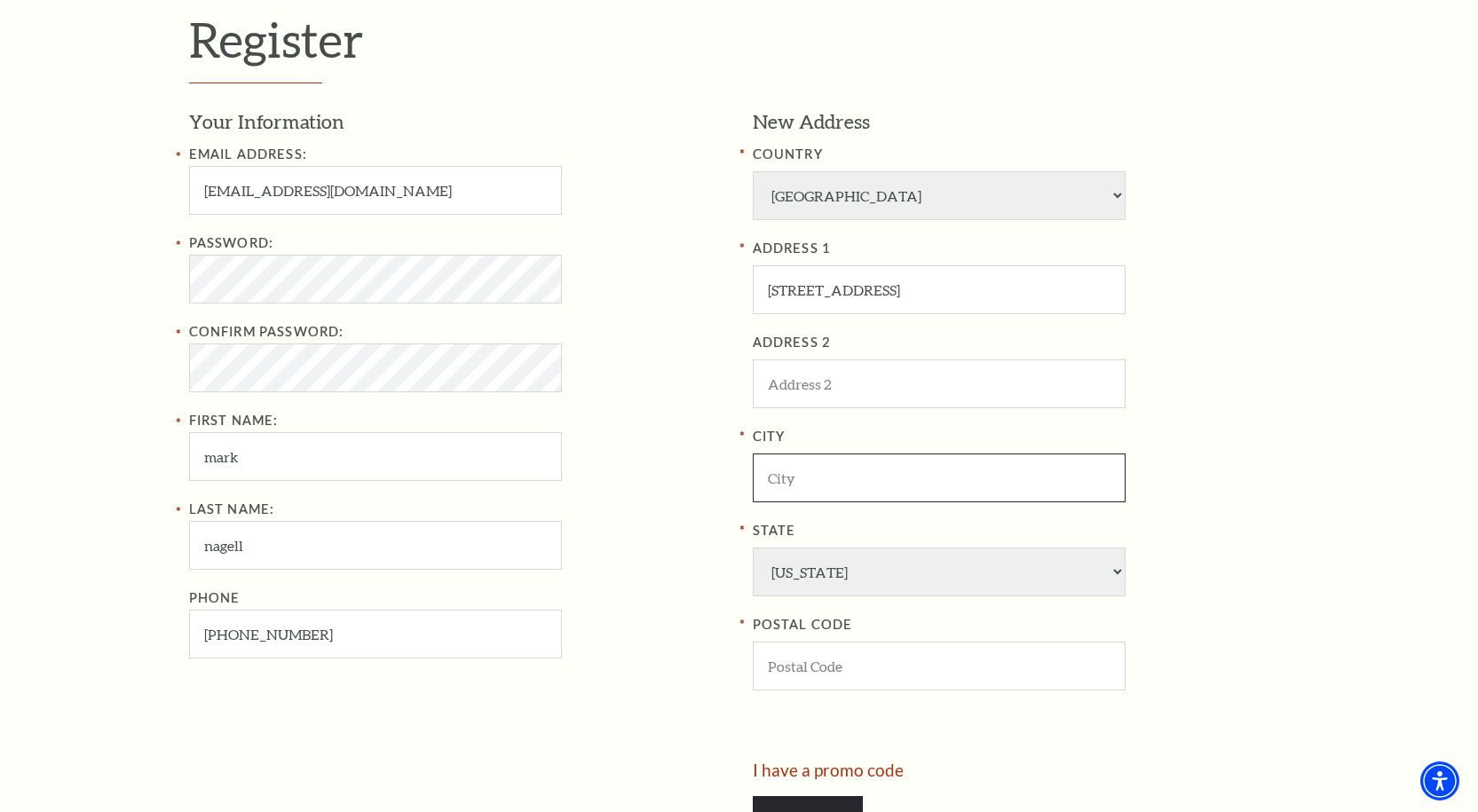
click at [922, 477] on input "City" at bounding box center [939, 477] width 372 height 48
paste input "Fort Worth"
type input "Fort Worth"
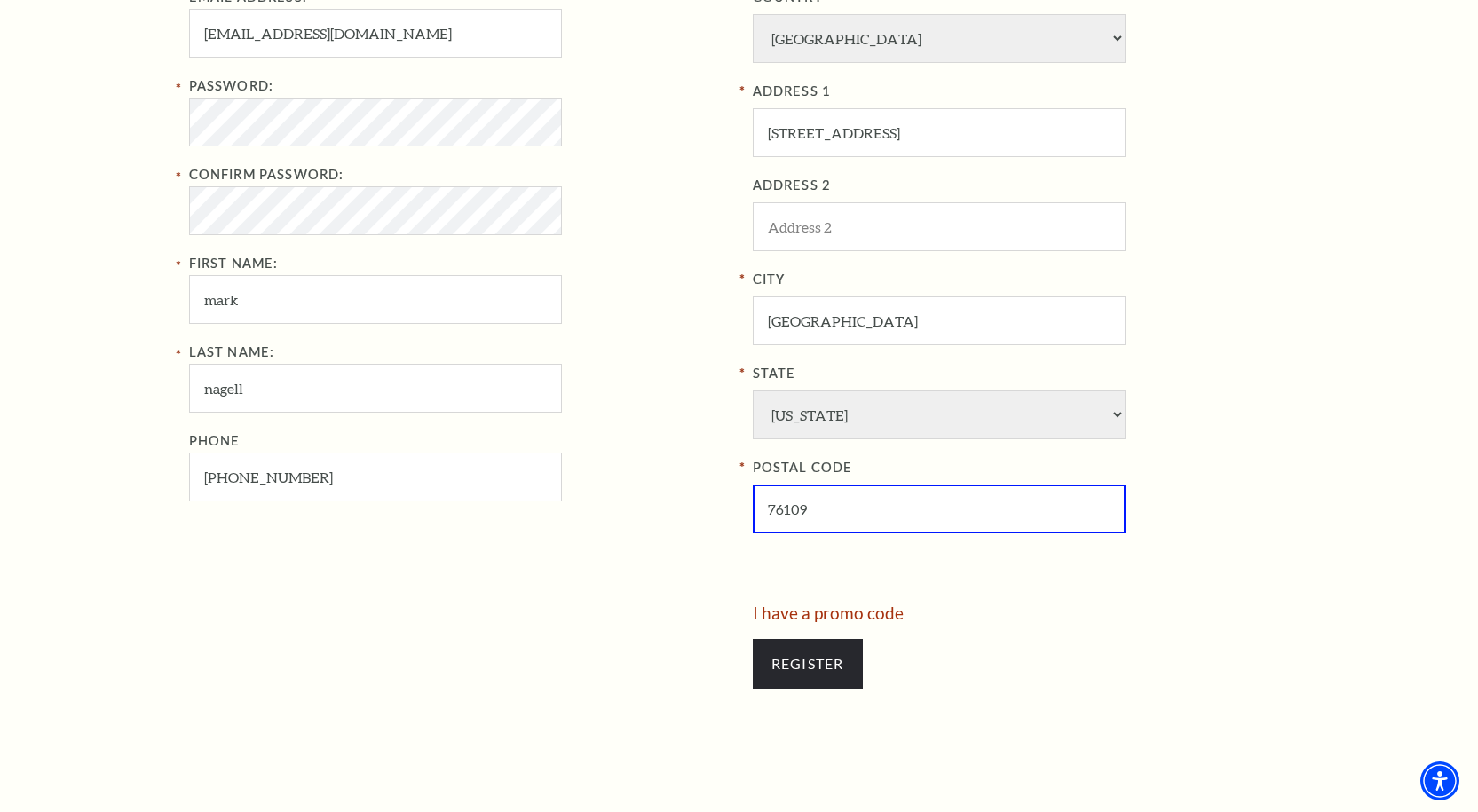
scroll to position [710, 0]
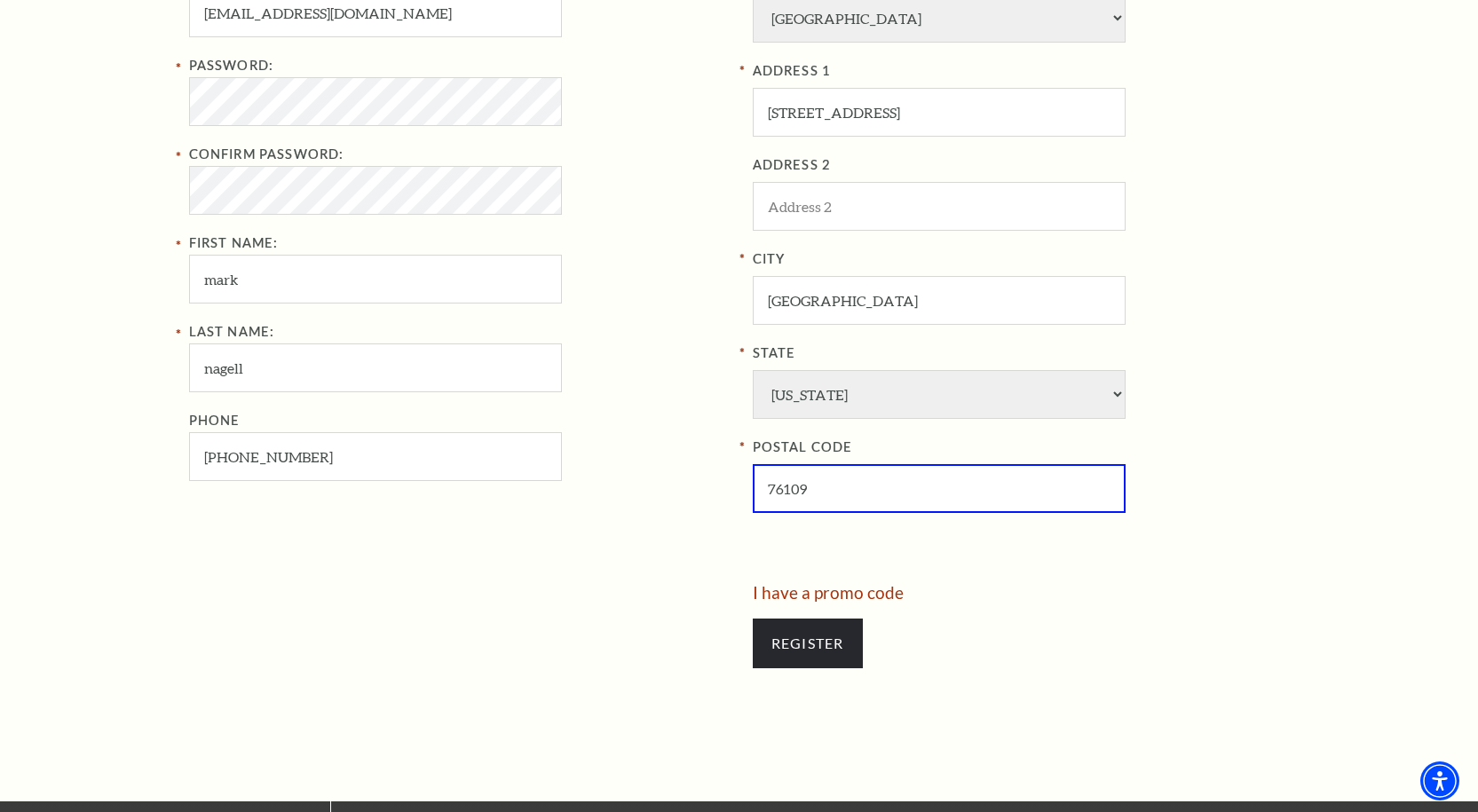
type input "76109"
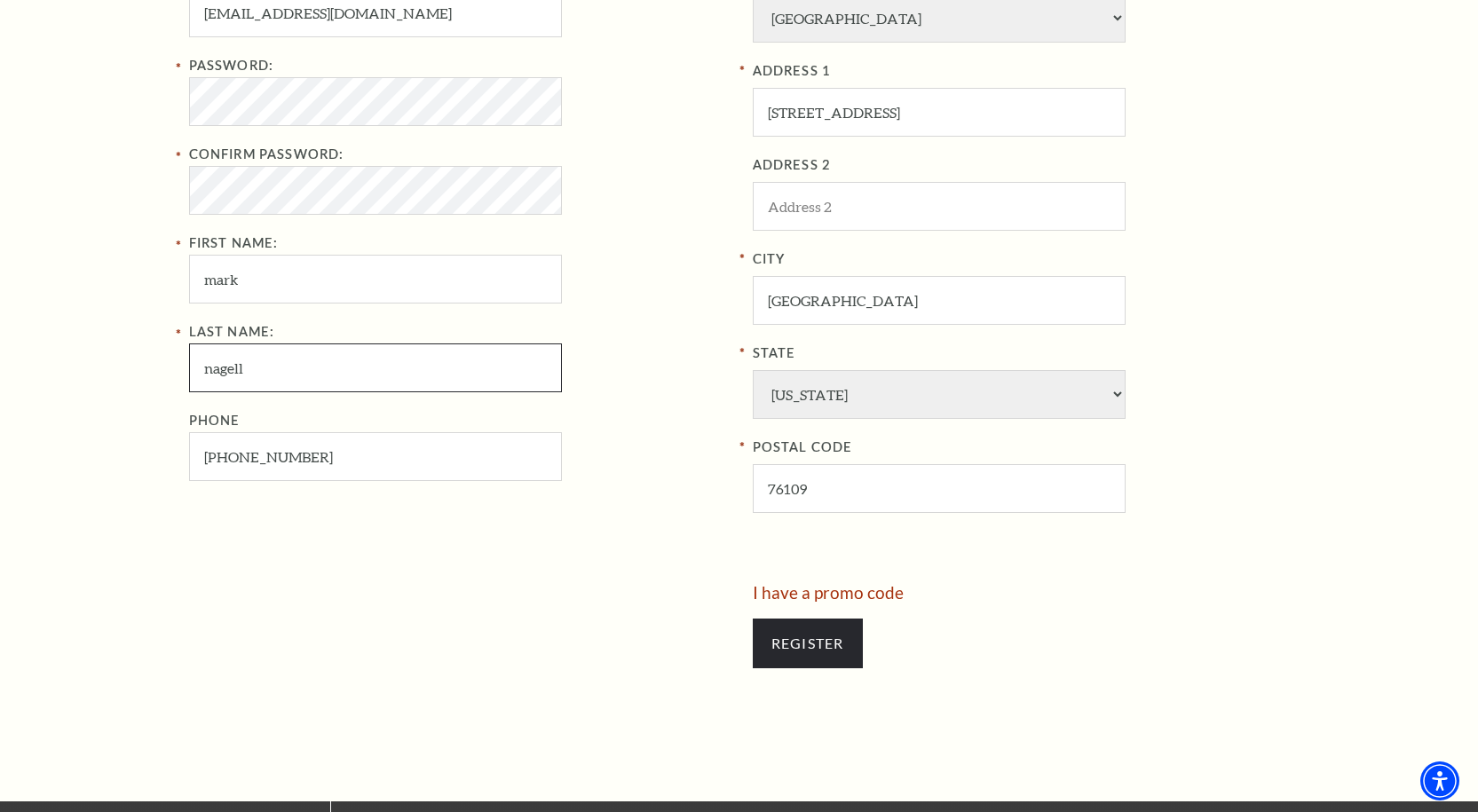
drag, startPoint x: 267, startPoint y: 369, endPoint x: 77, endPoint y: 365, distance: 190.0
click at [77, 365] on div "Register Your Information Email Address: bobbysbaddream@gmail.com Password: Con…" at bounding box center [739, 259] width 1478 height 1084
type input "klein"
click at [818, 644] on input "Register" at bounding box center [807, 643] width 110 height 49
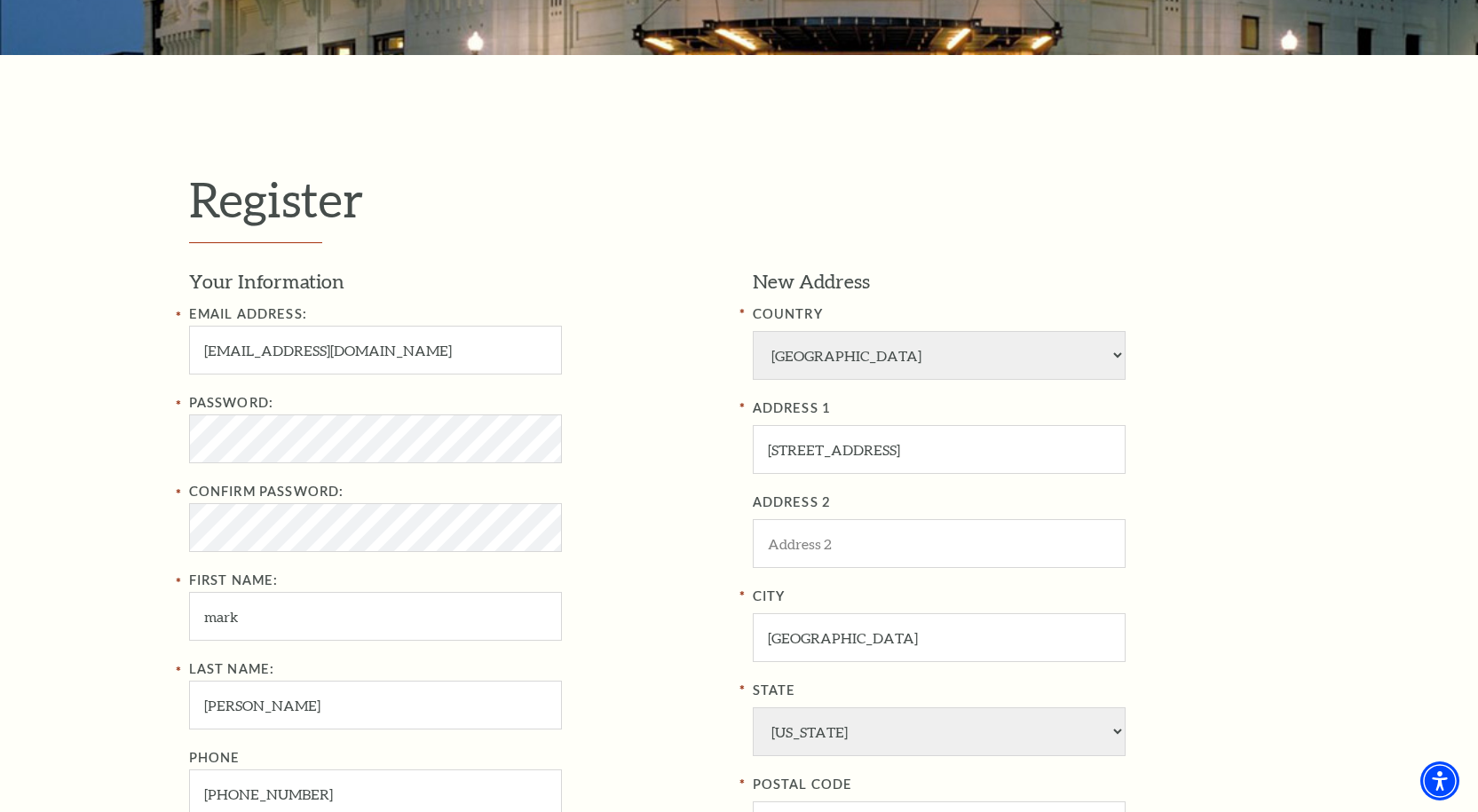
scroll to position [355, 0]
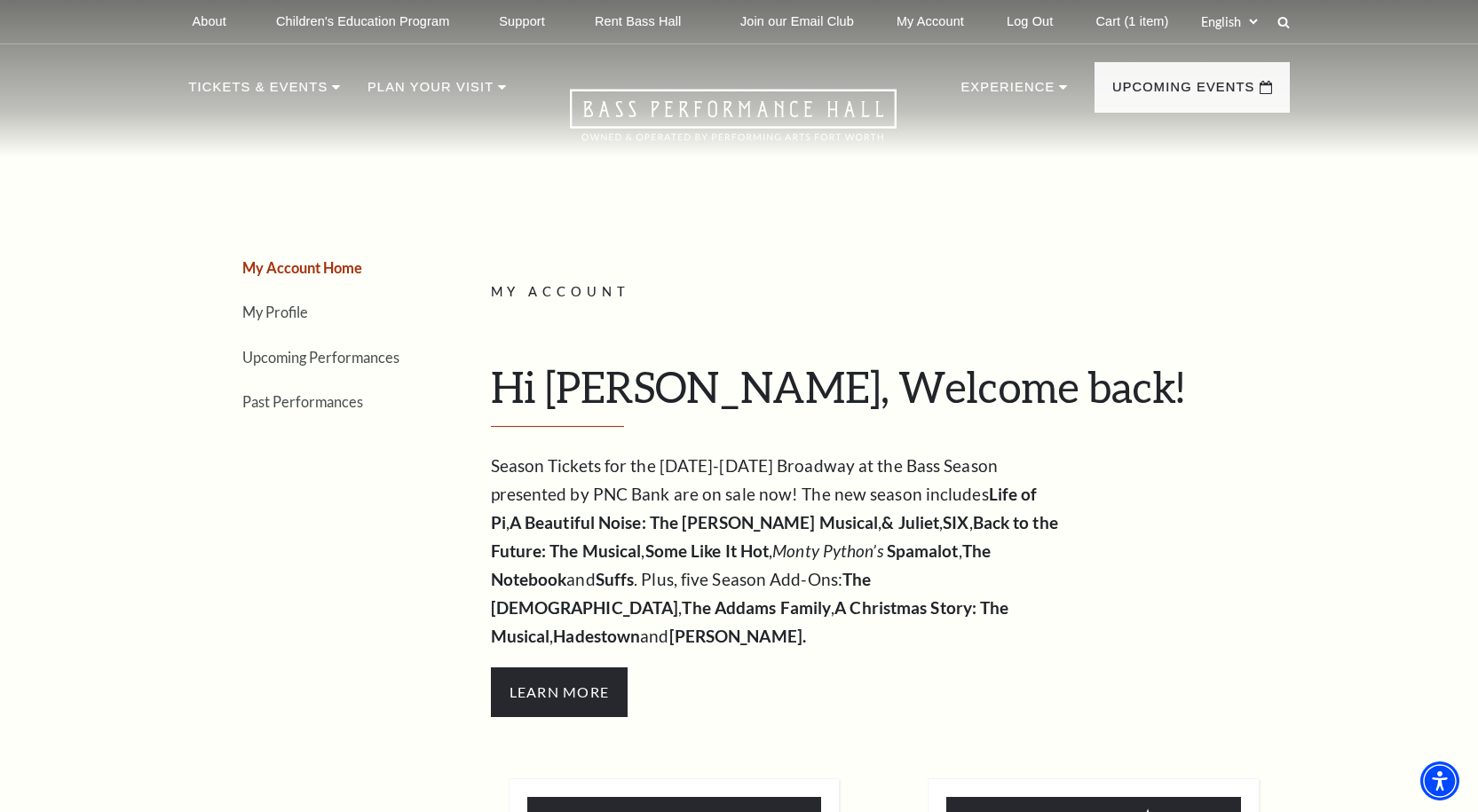
click at [1131, 17] on link "Cart (1 item)" at bounding box center [1132, 22] width 101 height 43
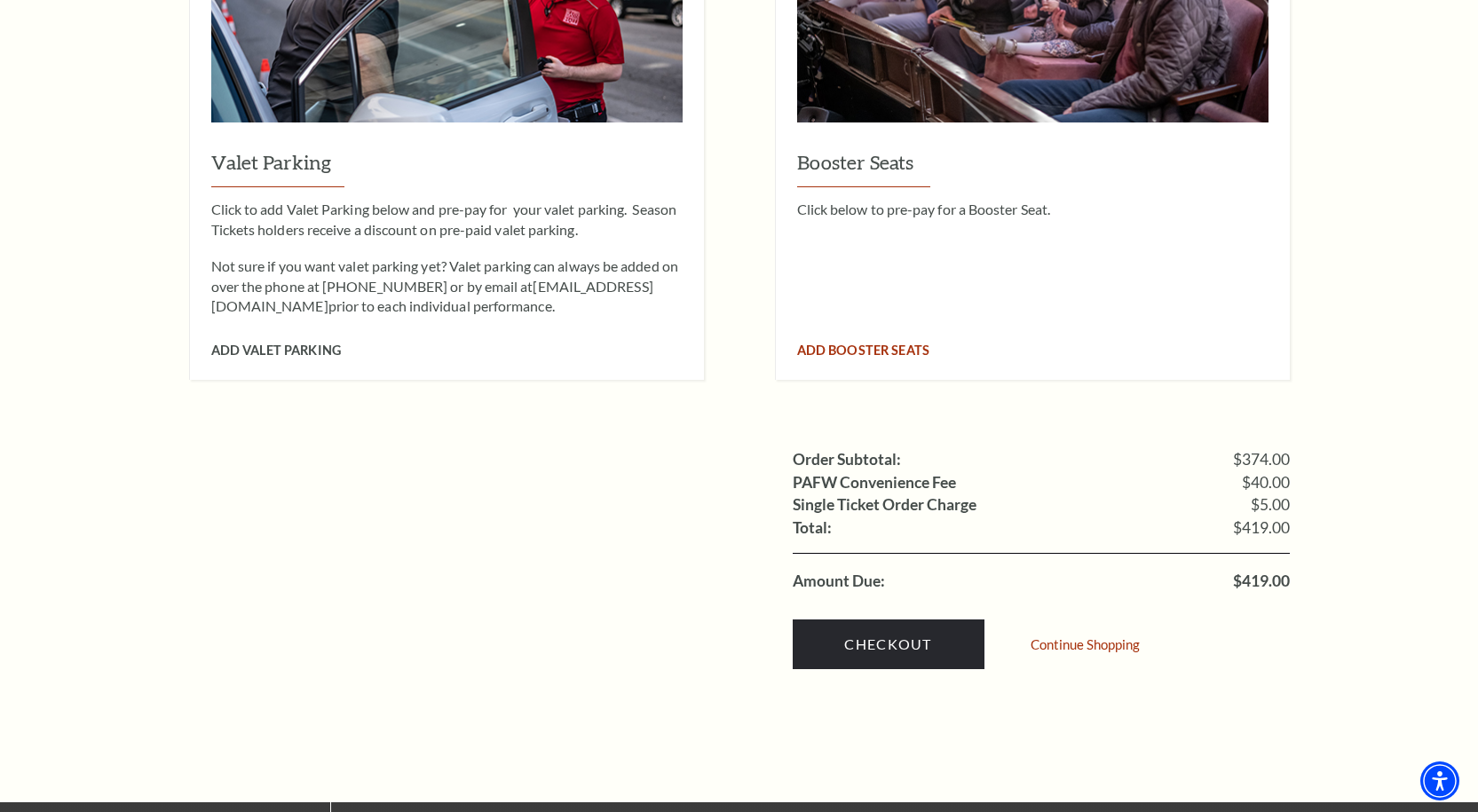
scroll to position [1598, 0]
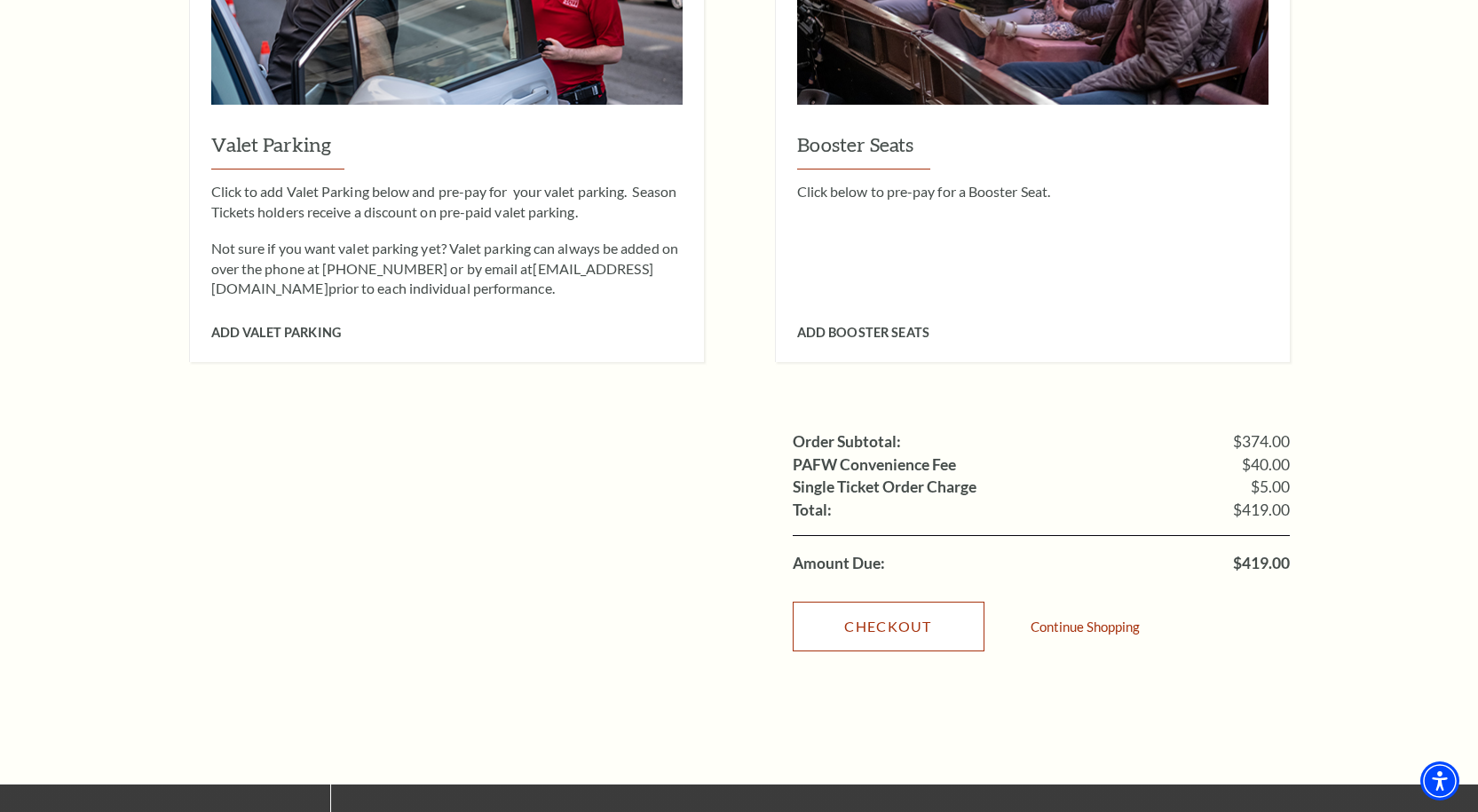
click at [909, 611] on link "Checkout" at bounding box center [888, 626] width 192 height 49
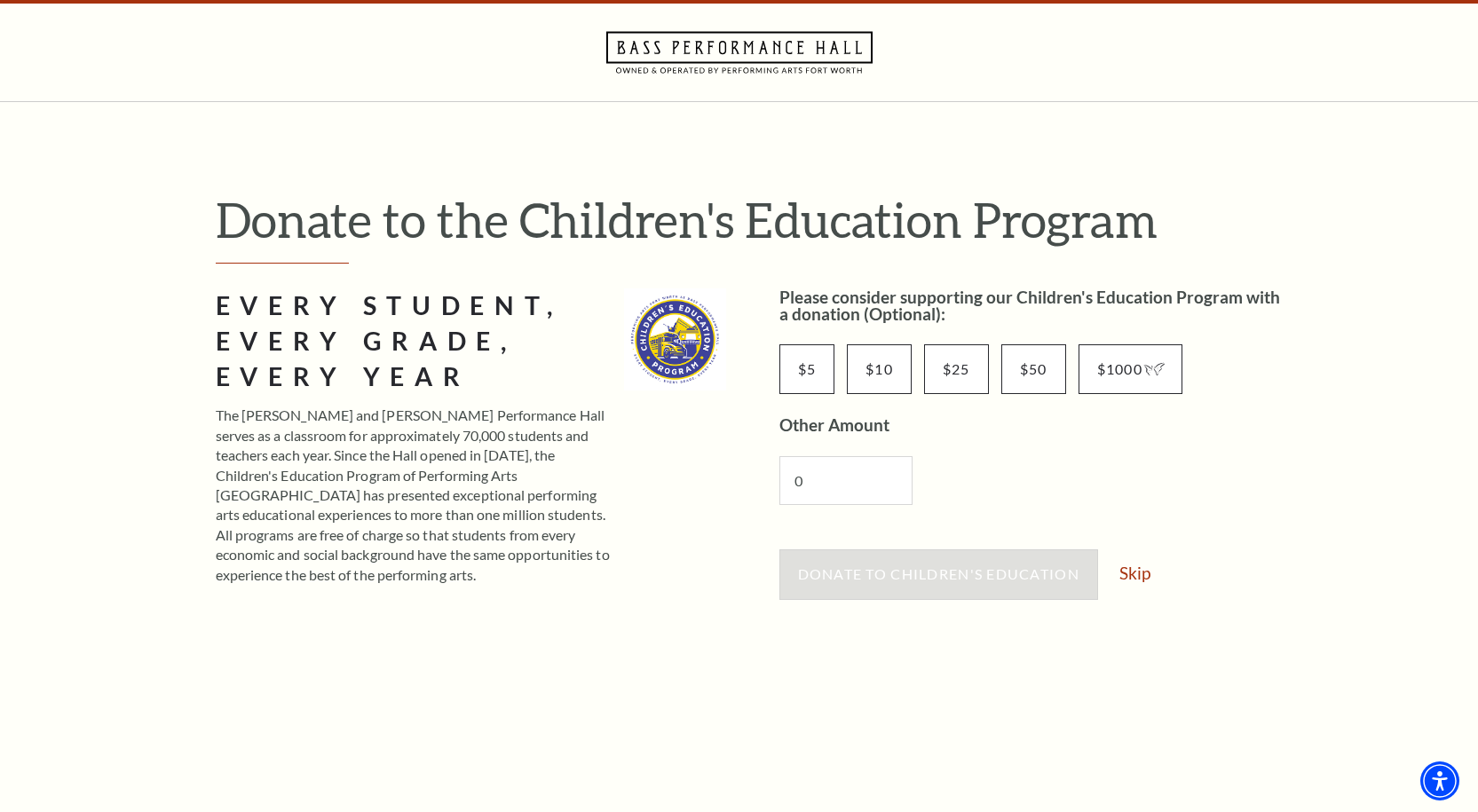
scroll to position [89, 0]
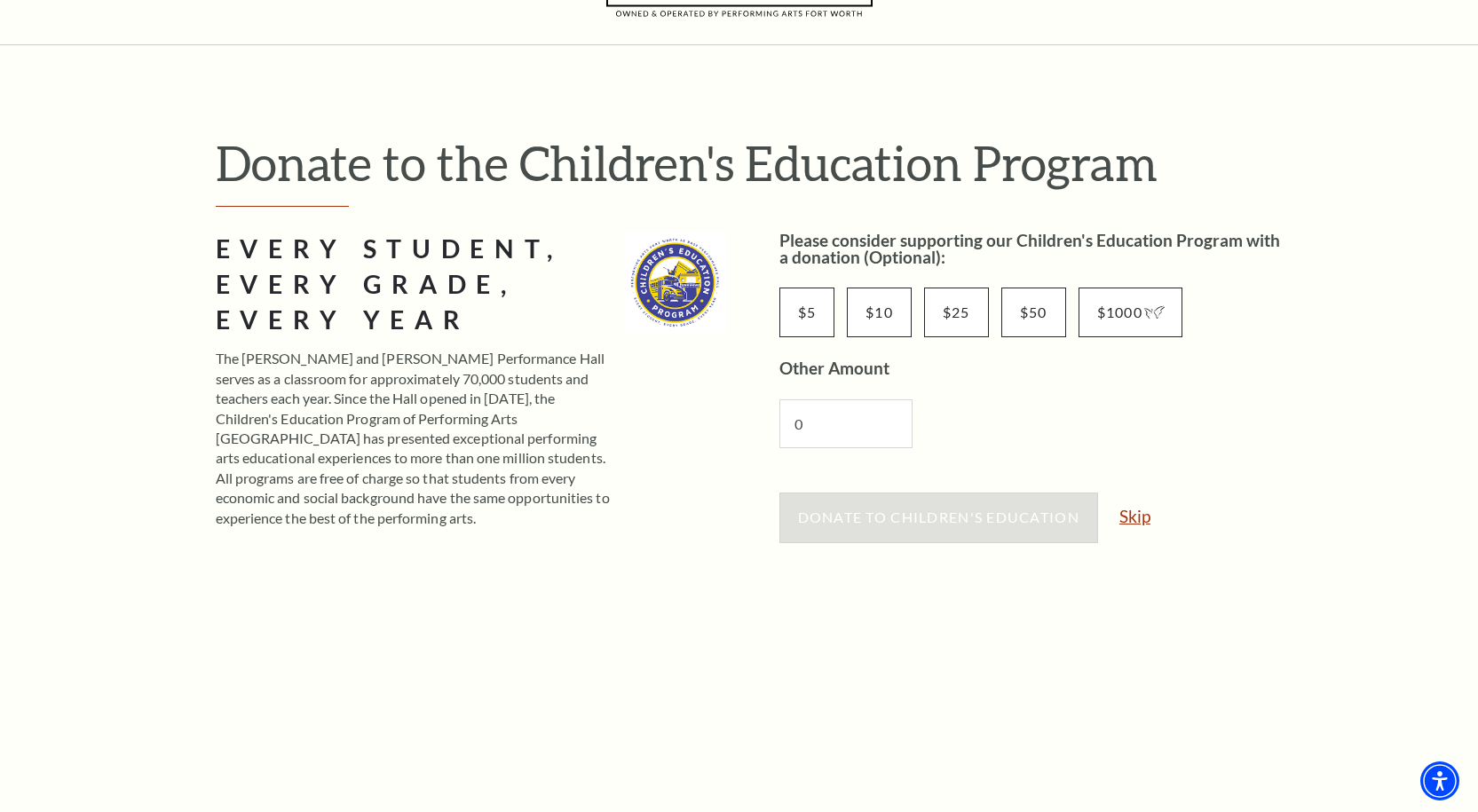
click at [1133, 508] on link "Skip" at bounding box center [1134, 516] width 31 height 17
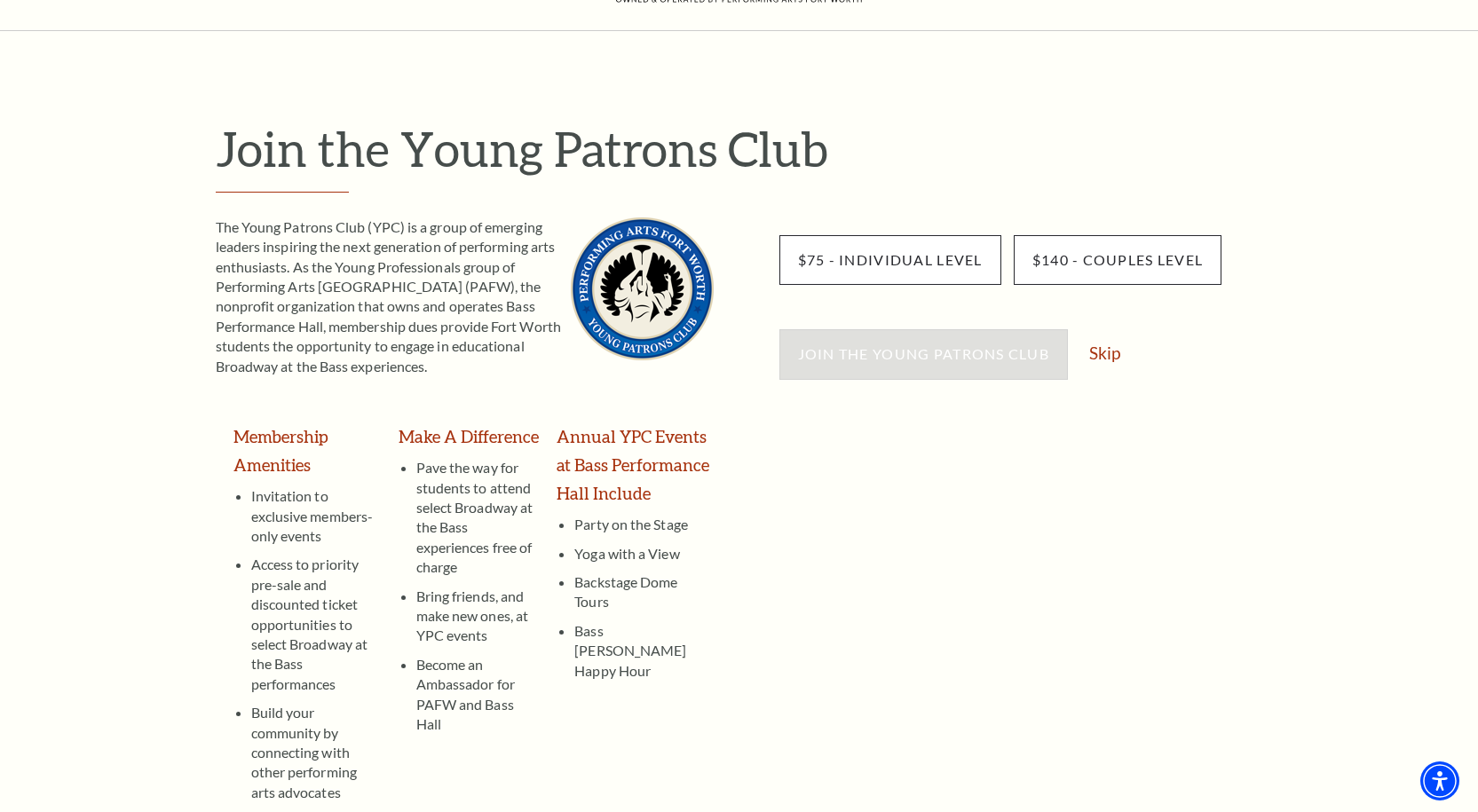
scroll to position [89, 0]
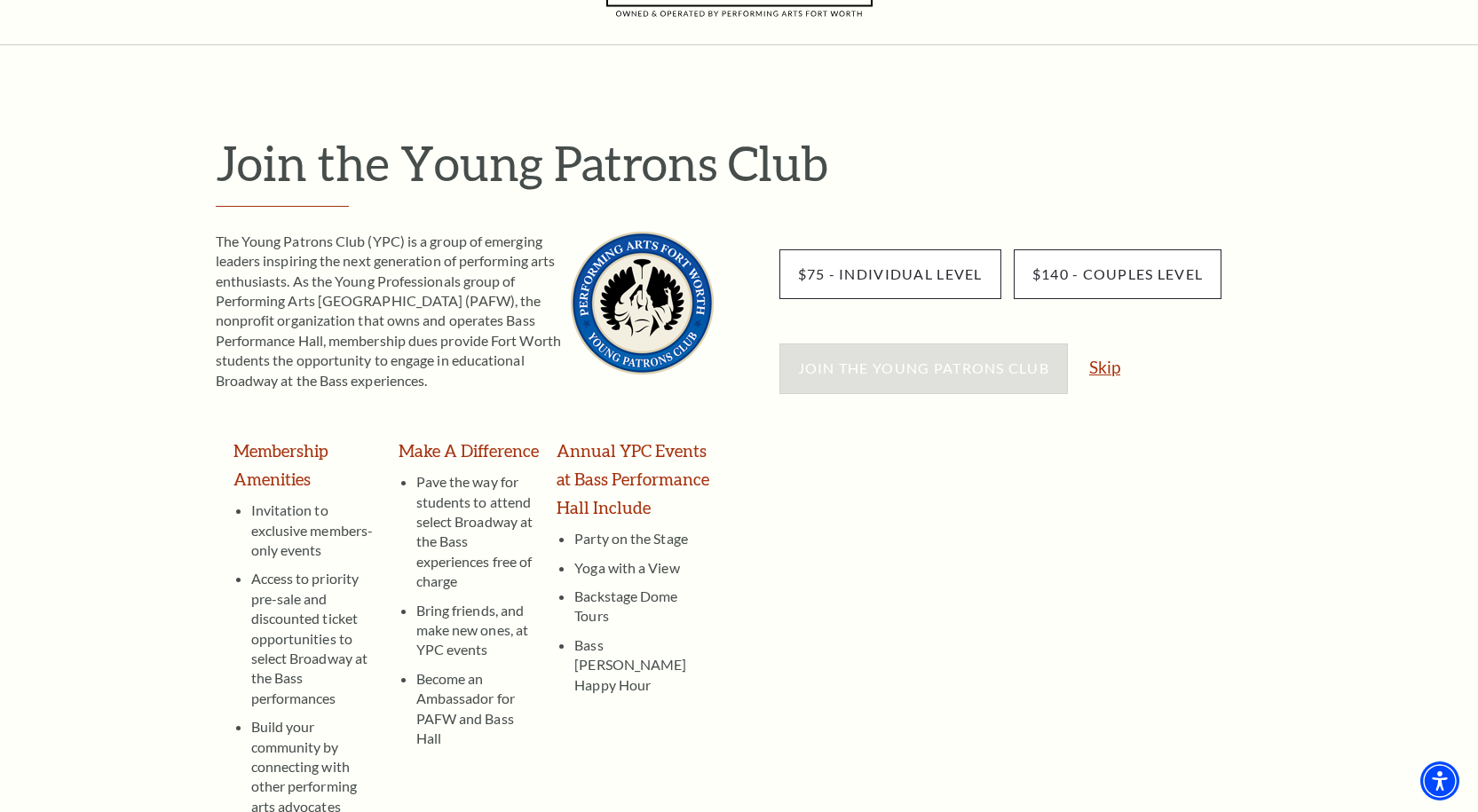
click at [1108, 367] on link "Skip" at bounding box center [1105, 366] width 31 height 17
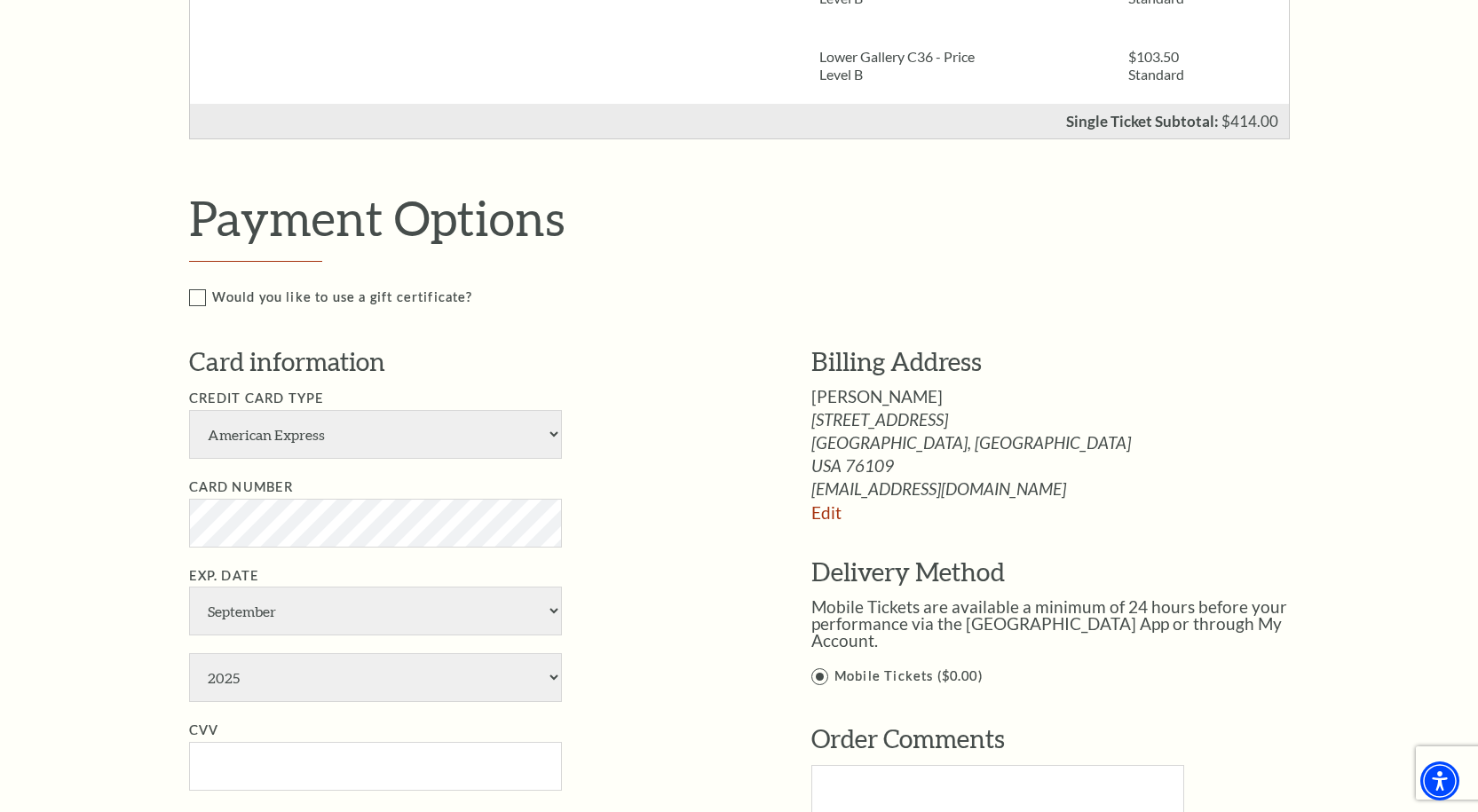
scroll to position [888, 0]
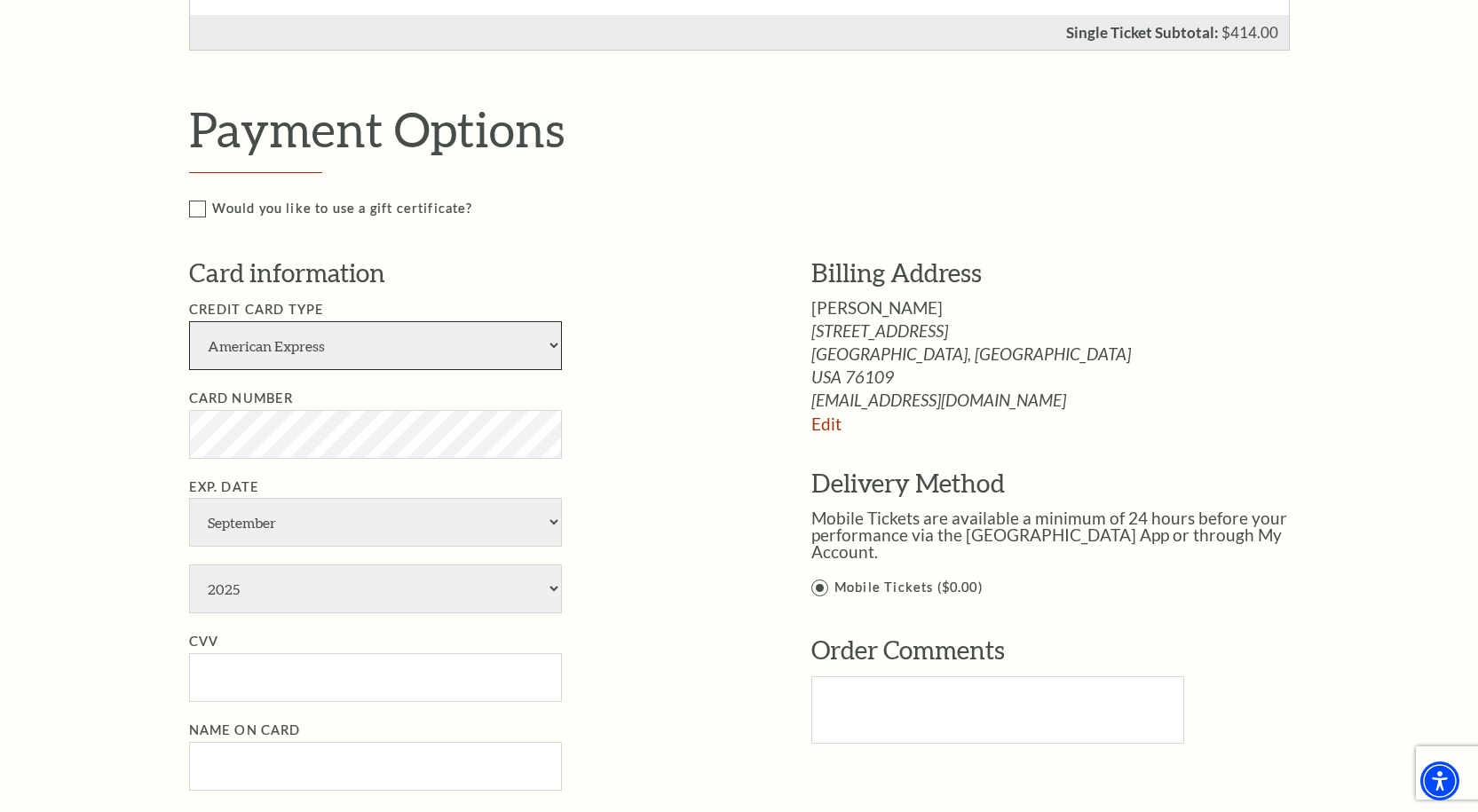
click at [330, 365] on select "American Express Visa Master Card Discover" at bounding box center [374, 345] width 372 height 48
click at [321, 355] on select "American Express Visa Master Card Discover" at bounding box center [374, 345] width 372 height 48
select select "25"
click at [189, 321] on select "American Express Visa Master Card Discover" at bounding box center [374, 345] width 372 height 48
select select "8"
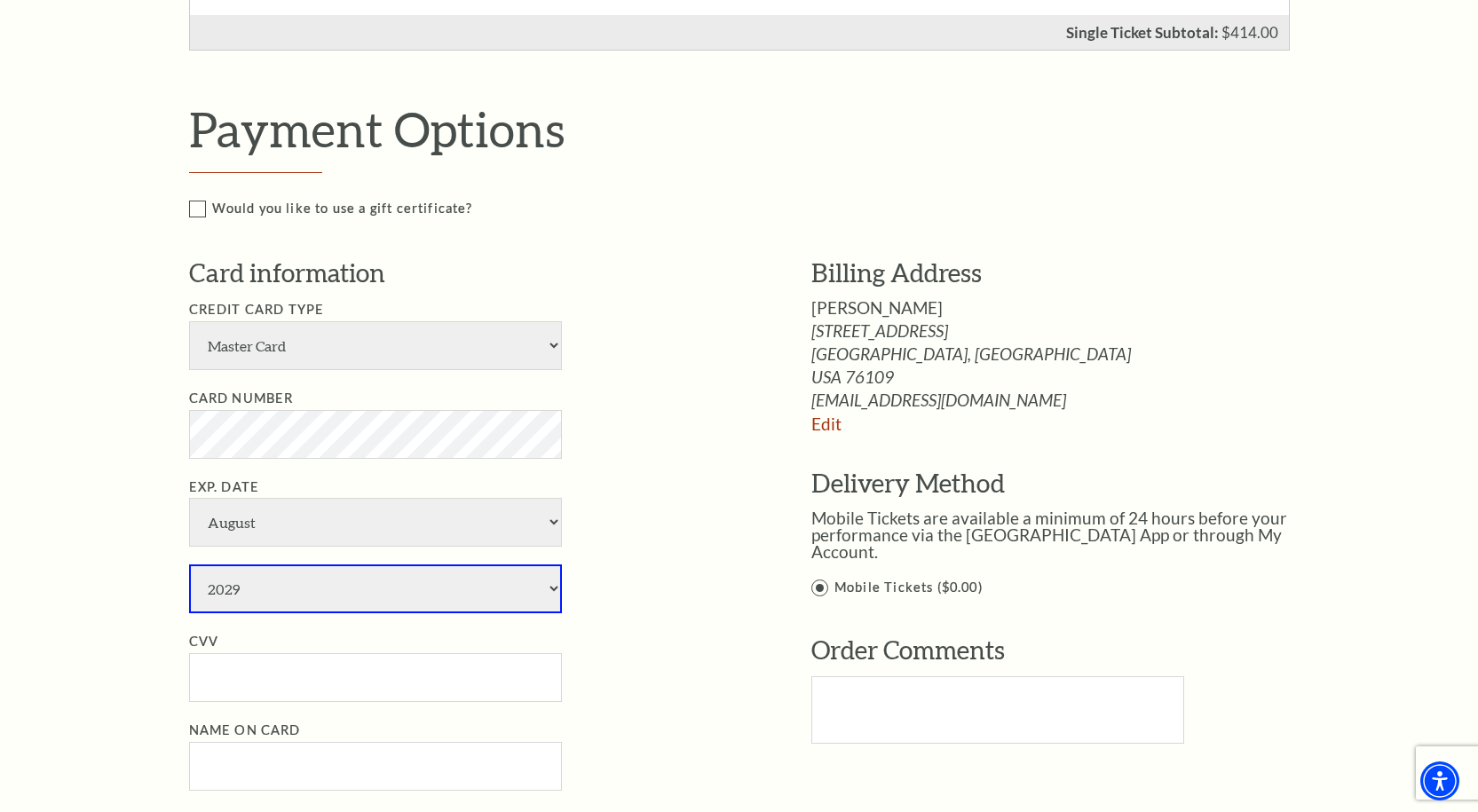
select select "2030"
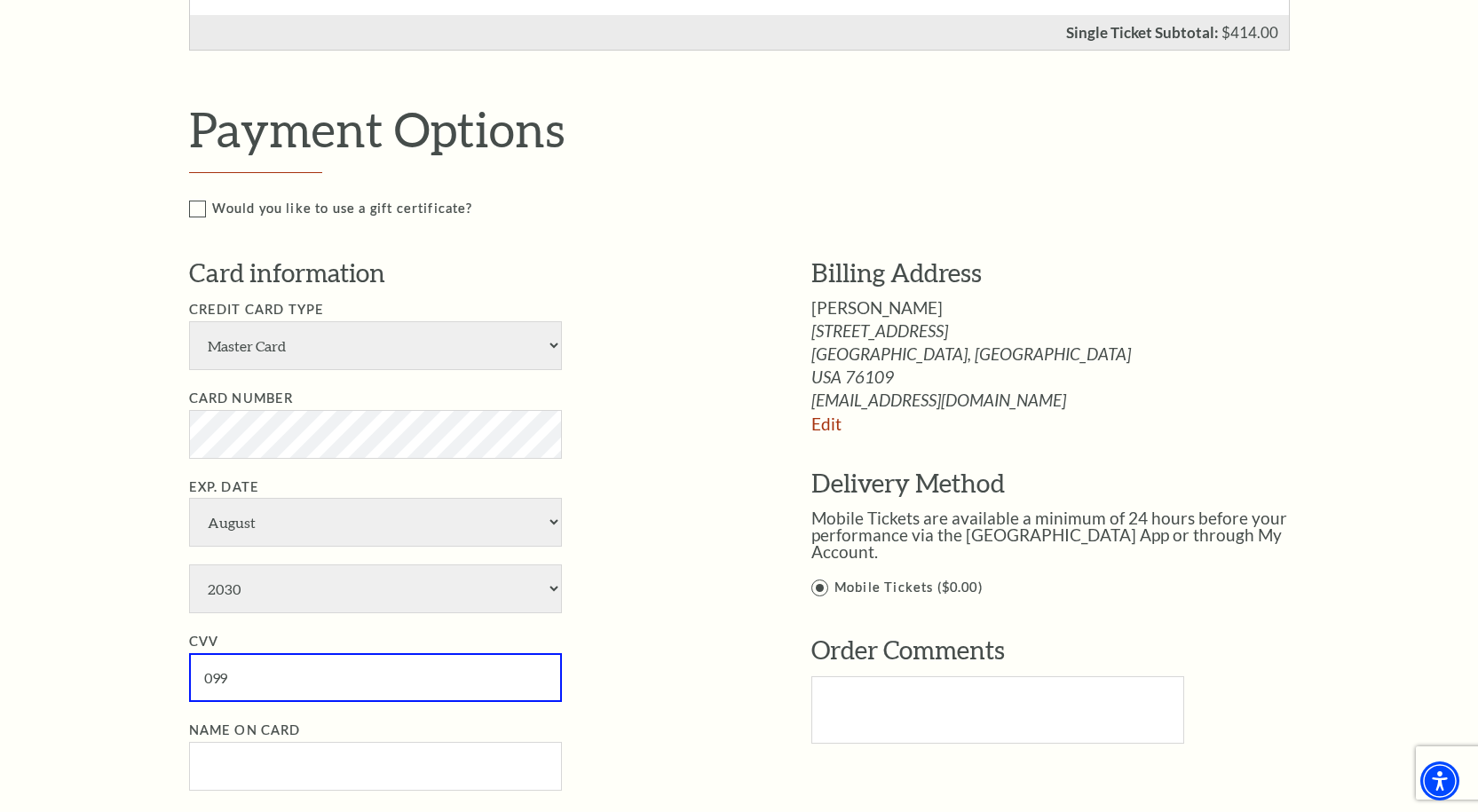
type input "099"
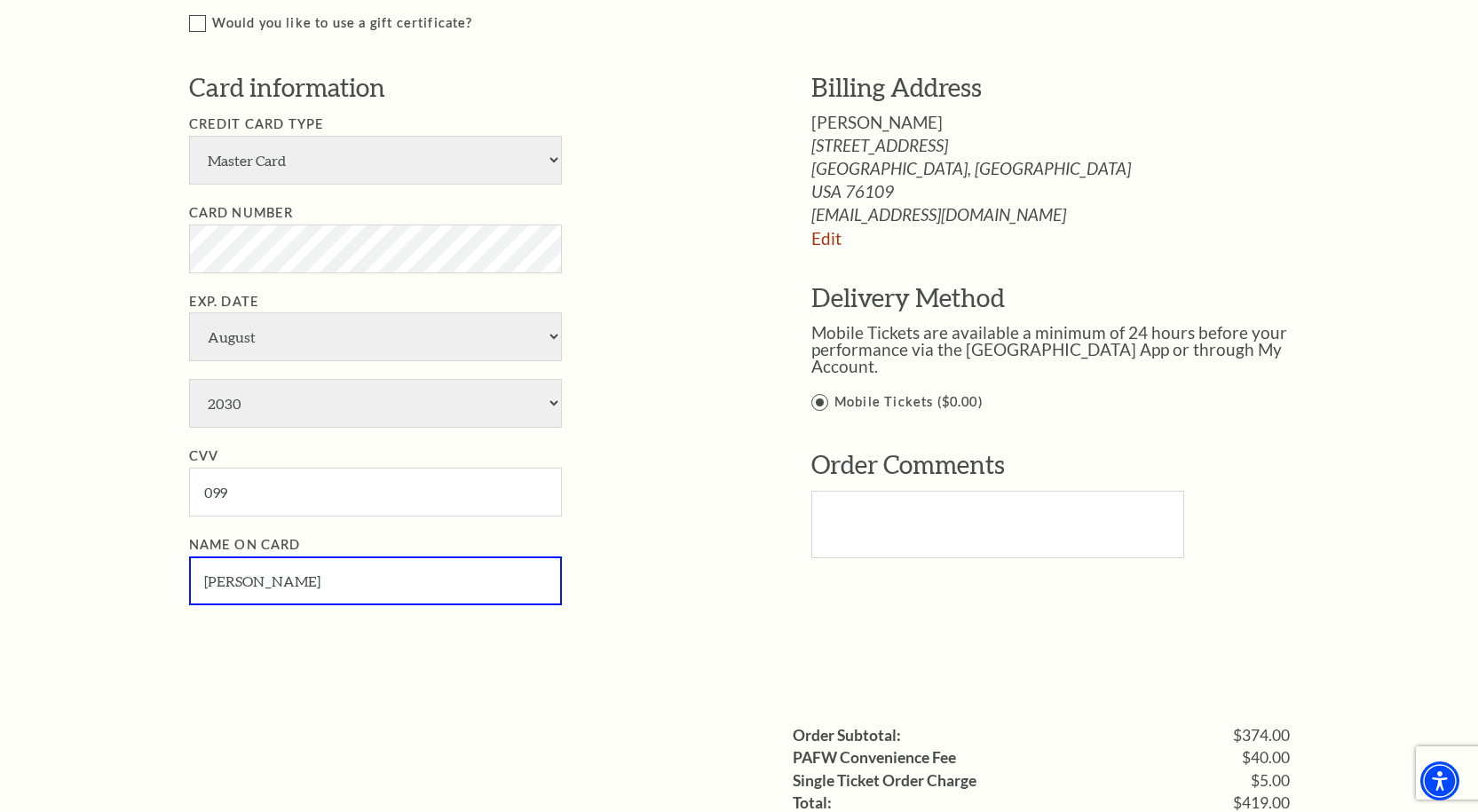
scroll to position [1421, 0]
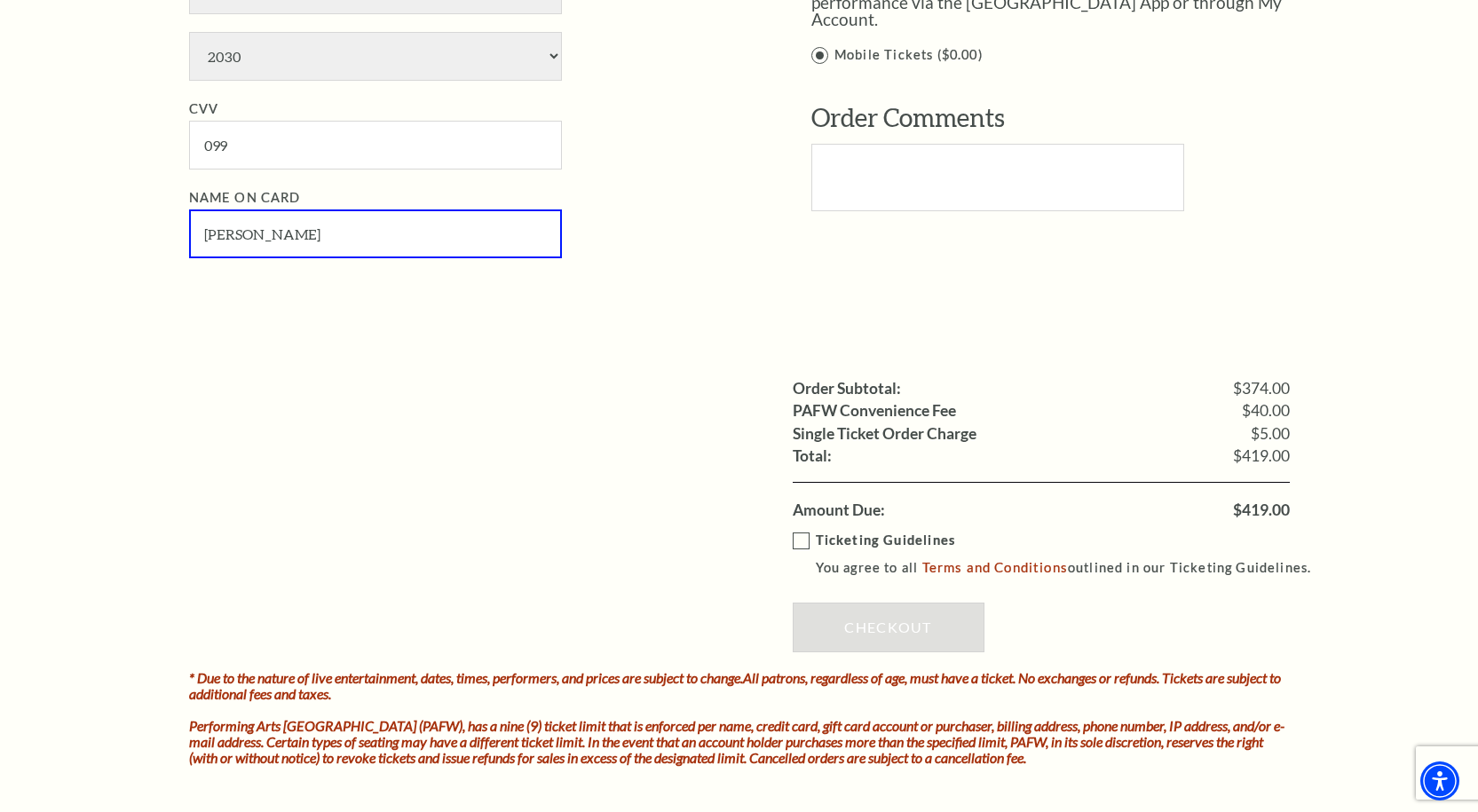
type input "mark klein"
click at [799, 539] on label "Ticketing Guidelines You agree to all Terms and Conditions outlined in our Tick…" at bounding box center [1060, 553] width 535 height 48
click at [0, 0] on input "Ticketing Guidelines You agree to all Terms and Conditions outlined in our Tick…" at bounding box center [0, 0] width 0 height 0
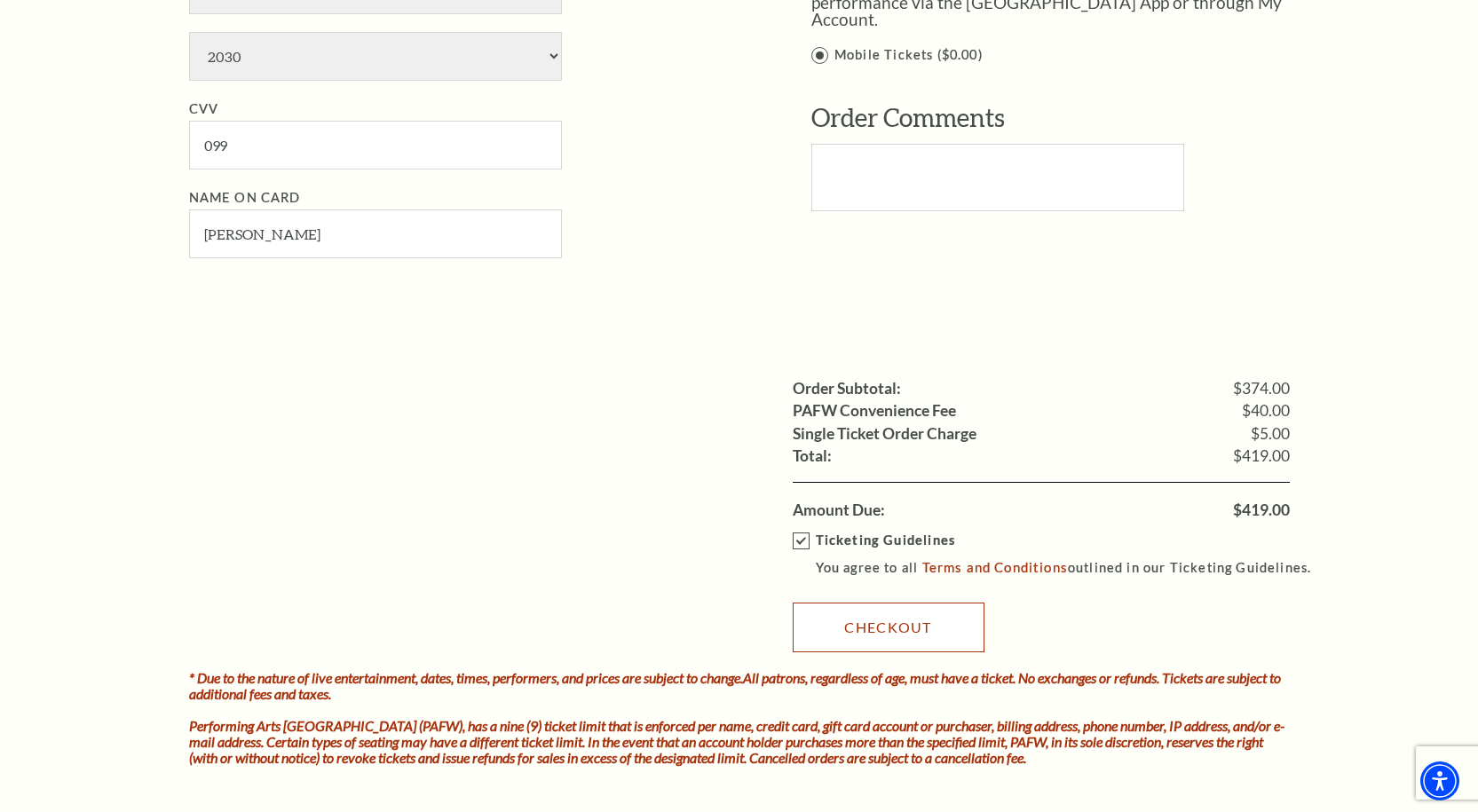
click at [883, 618] on link "Checkout" at bounding box center [888, 627] width 192 height 49
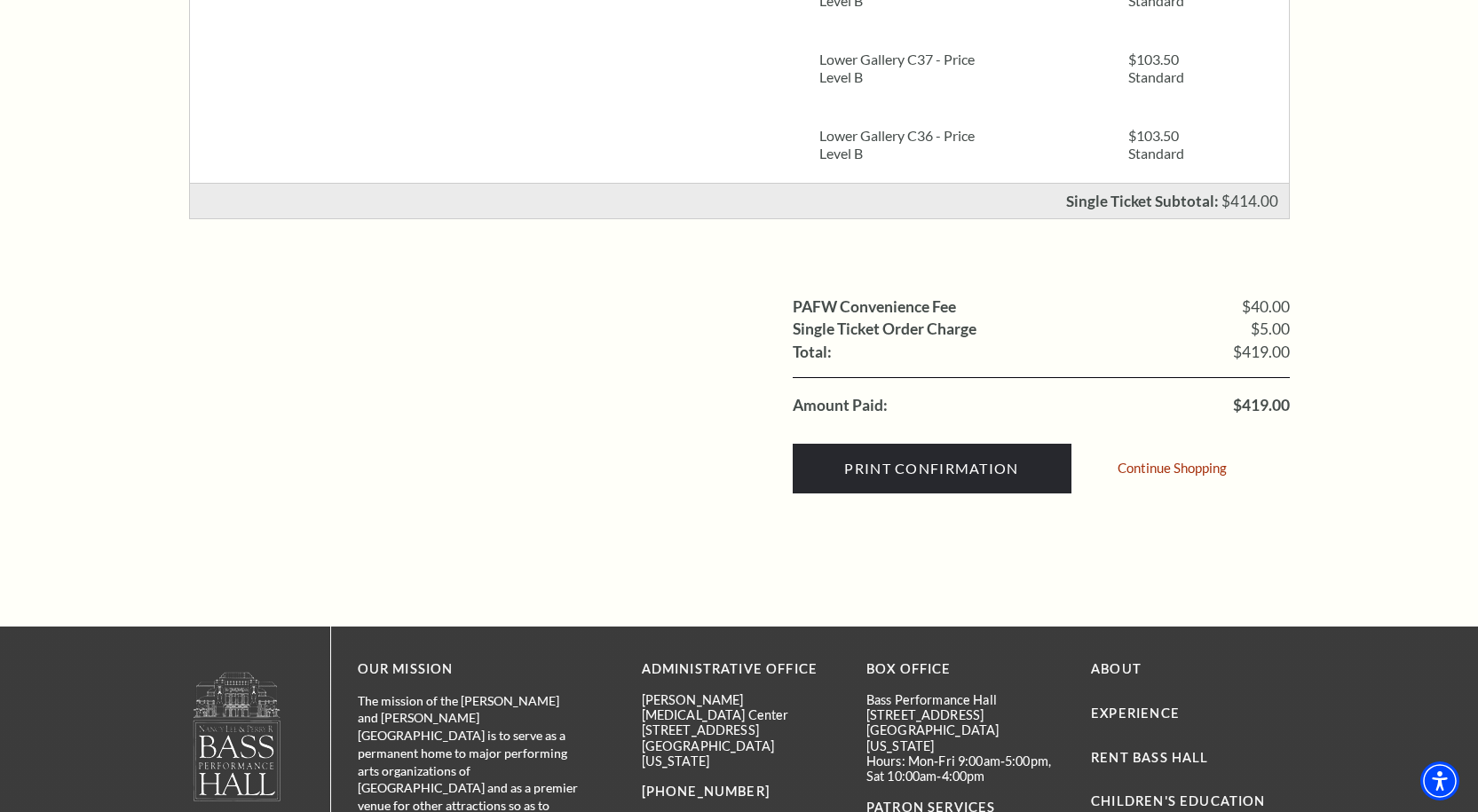
scroll to position [621, 0]
